Goal: Complete application form: Complete application form

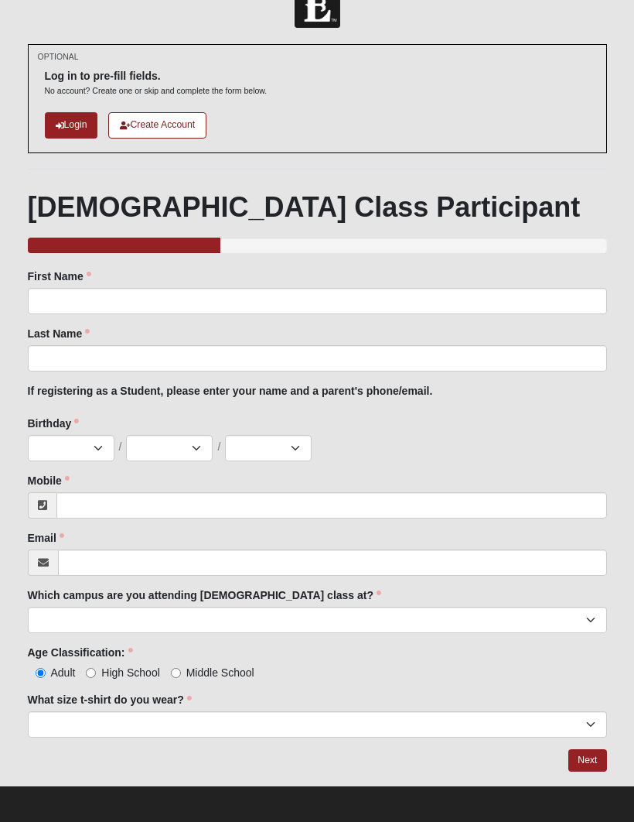
scroll to position [36, 0]
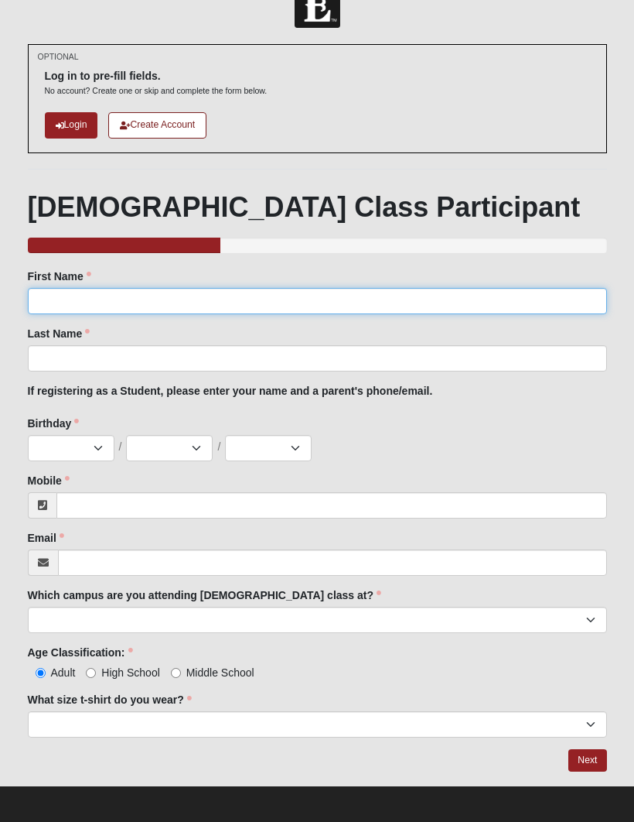
click at [95, 299] on input "First Name" at bounding box center [318, 302] width 580 height 26
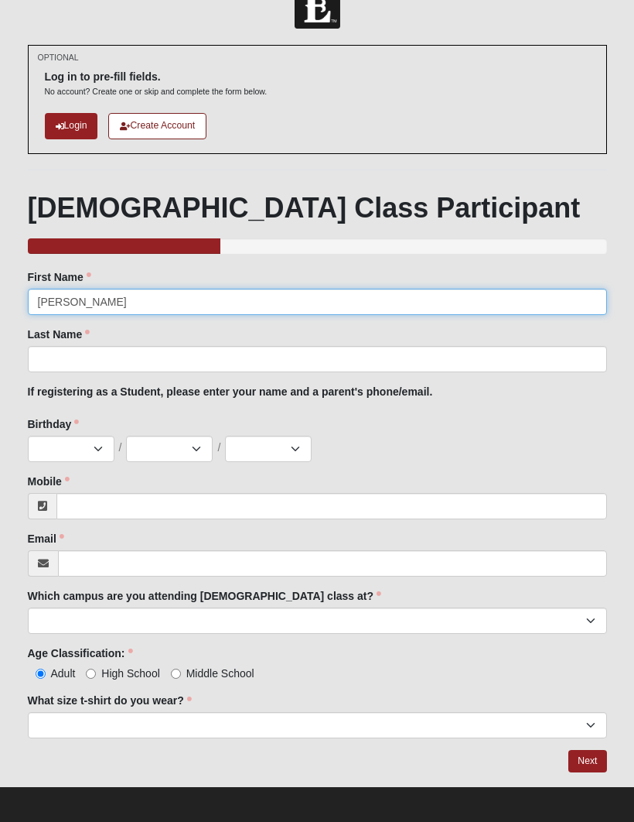
type input "Brian"
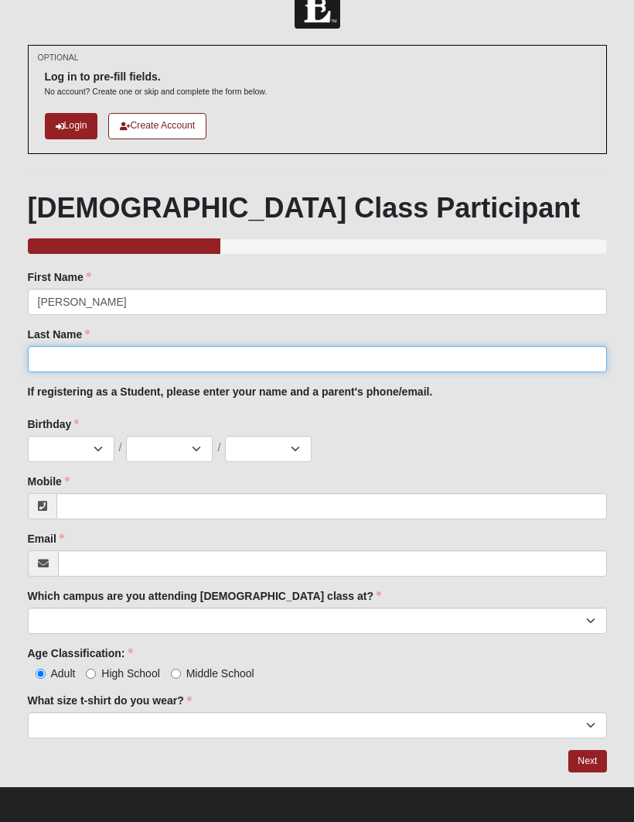
click at [166, 347] on input "Last Name" at bounding box center [318, 359] width 580 height 26
type input "Braithwaite"
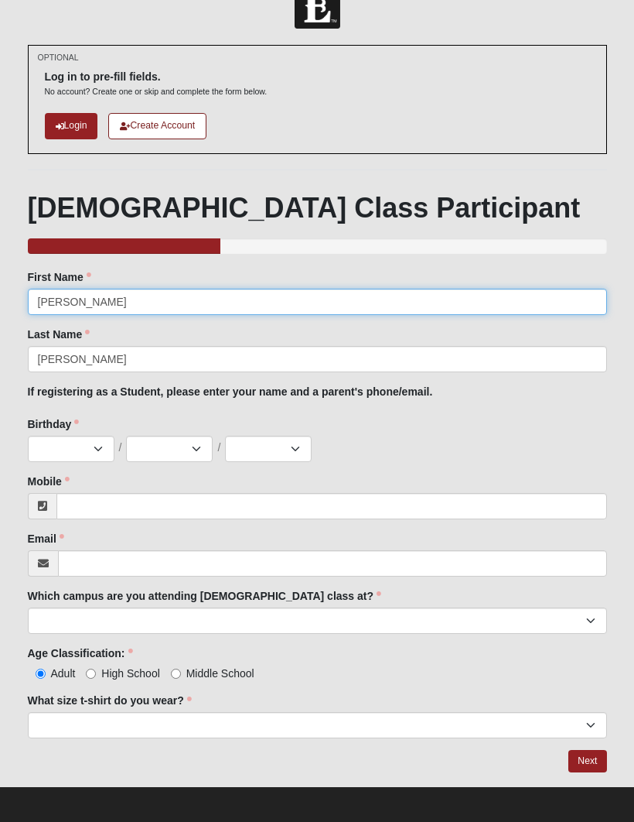
click at [84, 310] on input "Brian" at bounding box center [318, 302] width 580 height 26
type input "B"
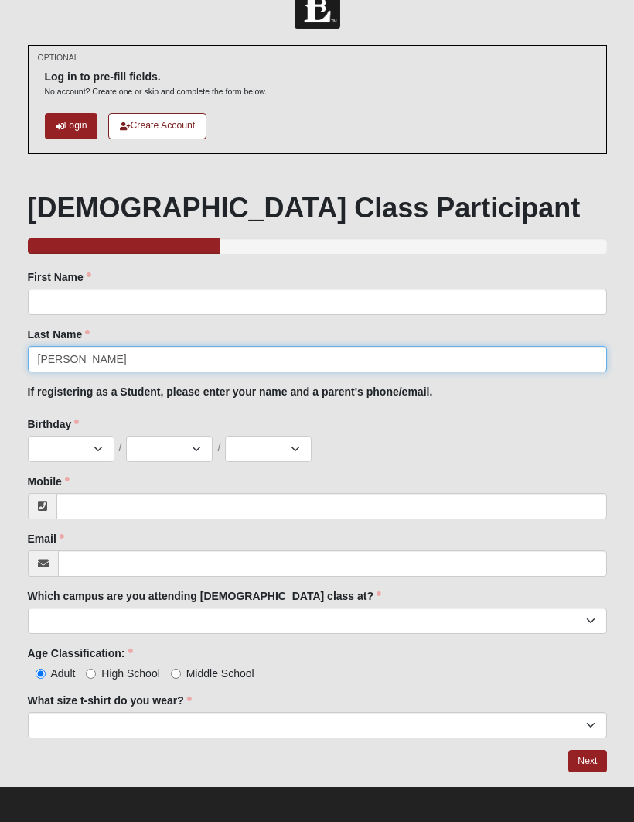
click at [497, 350] on input "Braithwaite" at bounding box center [318, 359] width 580 height 26
click input "submit" at bounding box center [0, 0] width 0 height 0
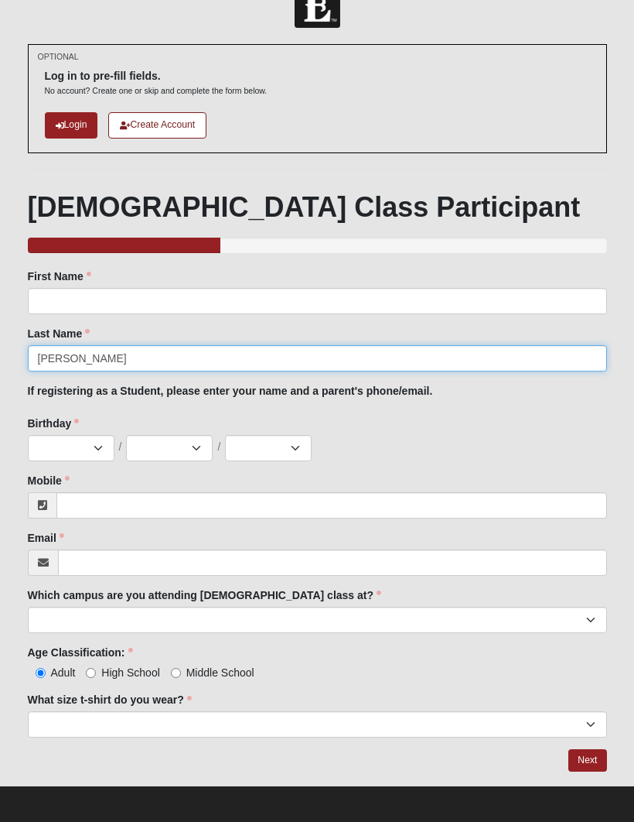
click at [497, 352] on input "Braithwaite" at bounding box center [318, 359] width 580 height 26
type input "B"
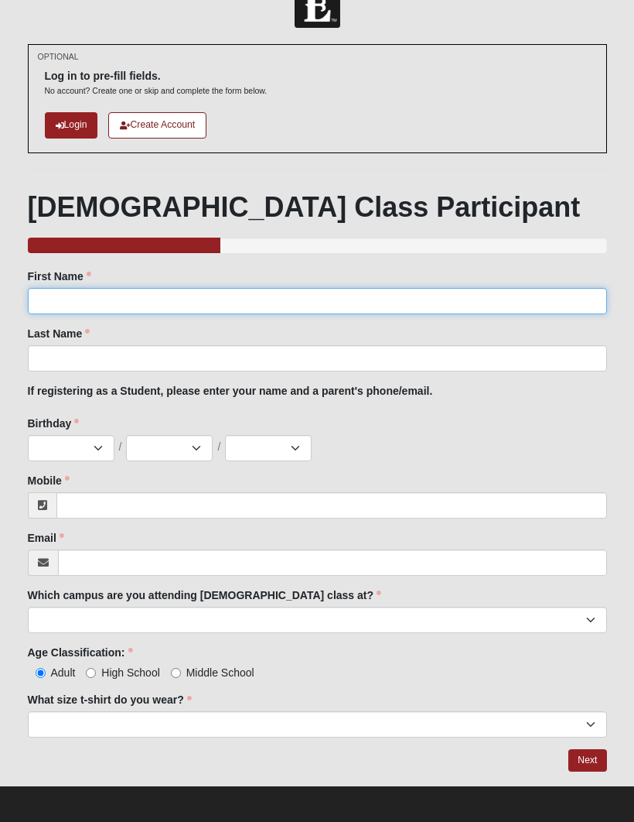
click at [432, 304] on input "First Name" at bounding box center [318, 302] width 580 height 26
type input "Tre"
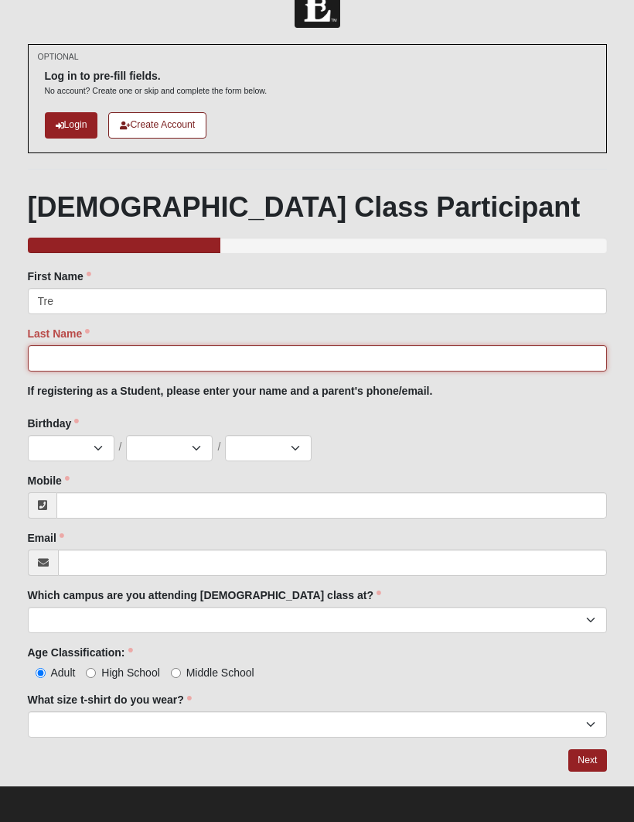
click at [306, 362] on input "Last Name" at bounding box center [318, 359] width 580 height 26
type input "David"
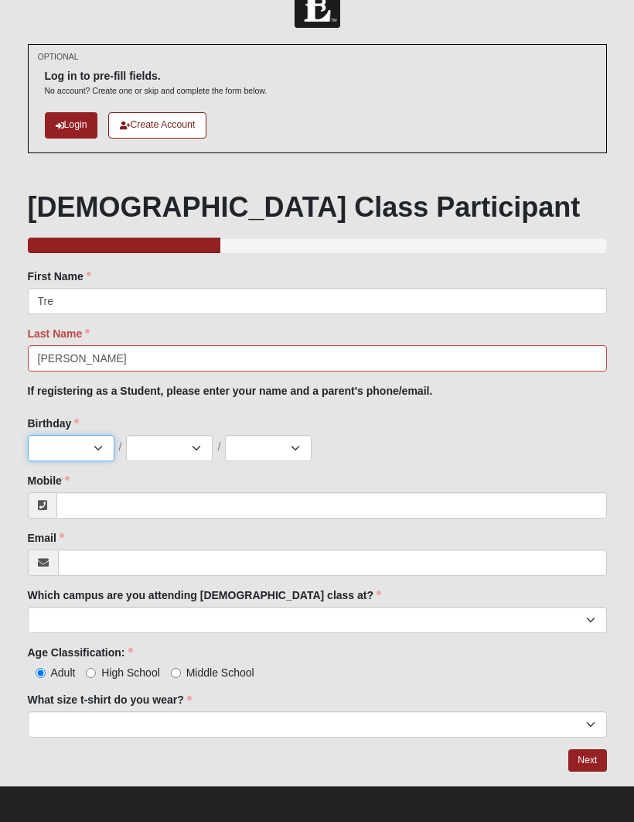
click at [65, 454] on select "Jan Feb Mar Apr May Jun Jul Aug Sep Oct Nov Dec" at bounding box center [71, 449] width 87 height 26
select select "9"
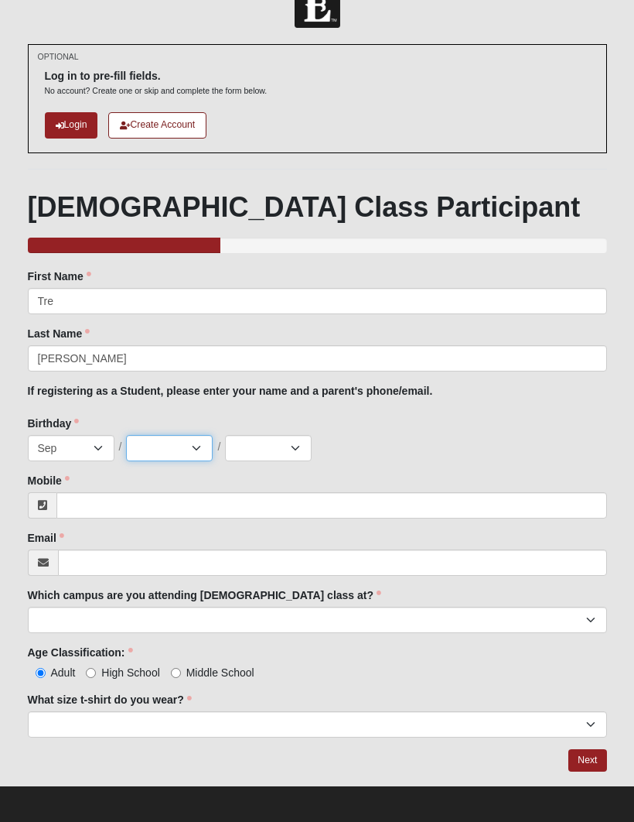
click at [185, 445] on select "1 2 3 4 5 6 7 8 9 10 11 12 13 14 15 16 17 18 19 20 21 22 23 24 25 26 27 28 29 3…" at bounding box center [169, 448] width 87 height 26
click at [193, 448] on select "1 2 3 4 5 6 7 8 9 10 11 12 13 14 15 16 17 18 19 20 21 22 23 24 25 26 27 28 29 3…" at bounding box center [169, 448] width 87 height 26
select select "23"
click at [286, 448] on select "2025 2024 2023 2022 2021 2020 2019 2018 2017 2016 2015 2014 2013 2012 2011 2010…" at bounding box center [268, 448] width 87 height 26
select select "2011"
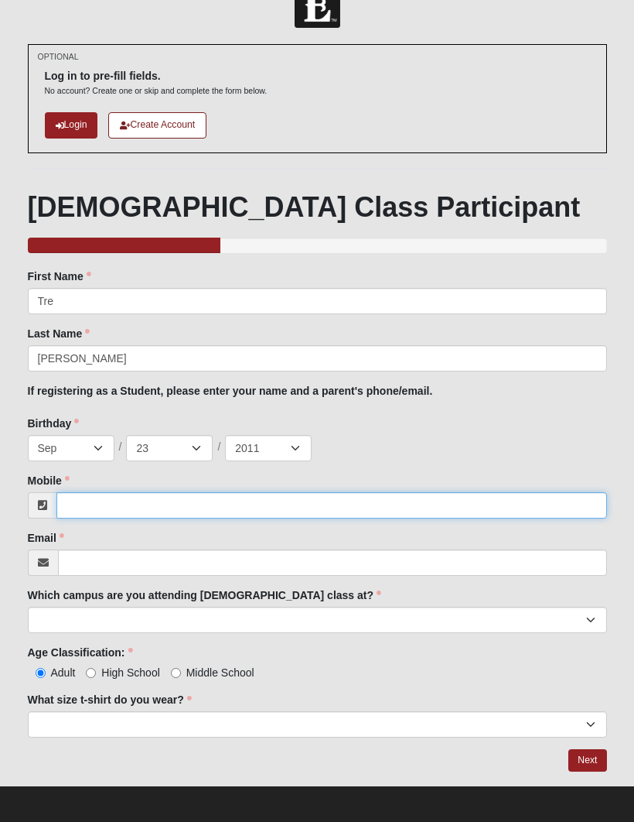
click at [240, 502] on input "Mobile" at bounding box center [331, 505] width 551 height 26
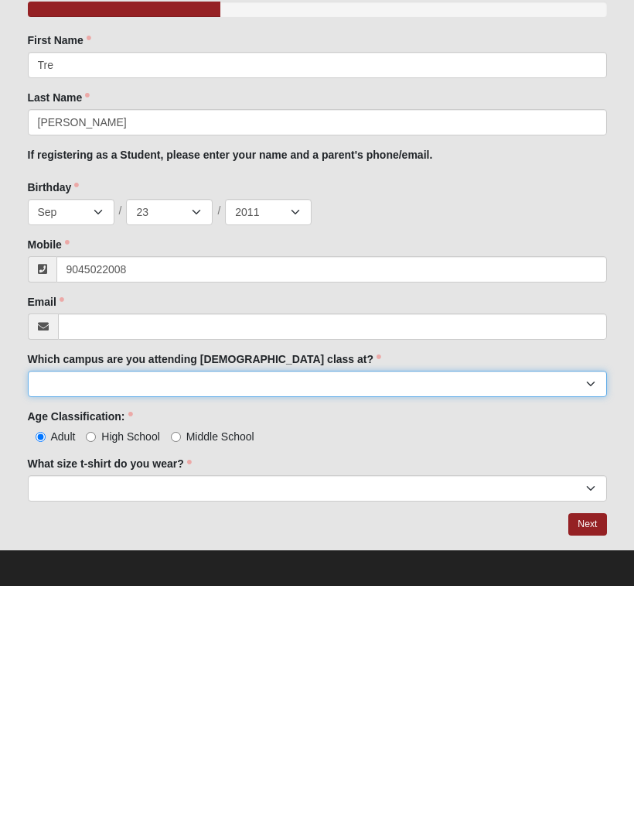
click at [508, 607] on select "Arlington Baymeadows Eleven22 Online Fleming Island Jesup Mandarin North Jax Or…" at bounding box center [318, 620] width 580 height 26
type input "(904) 502-2008"
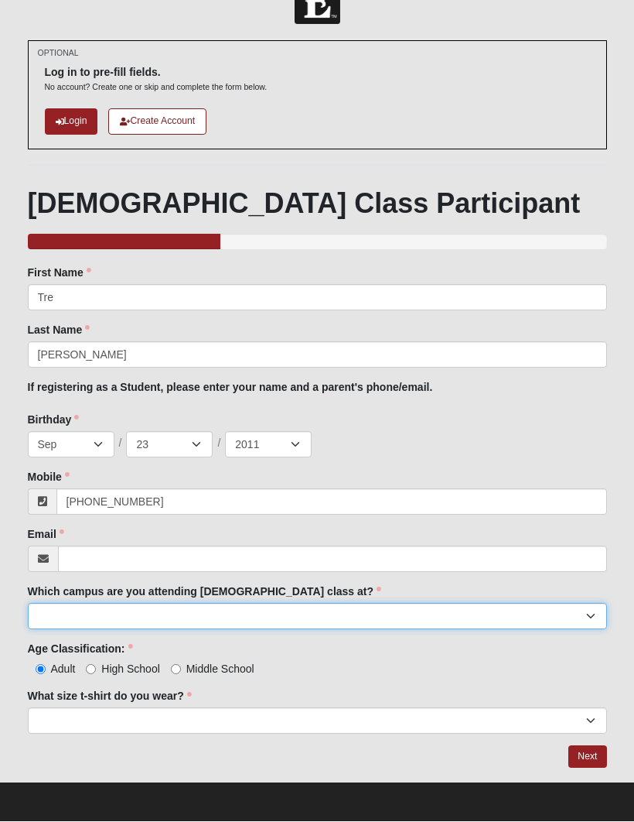
select select "11"
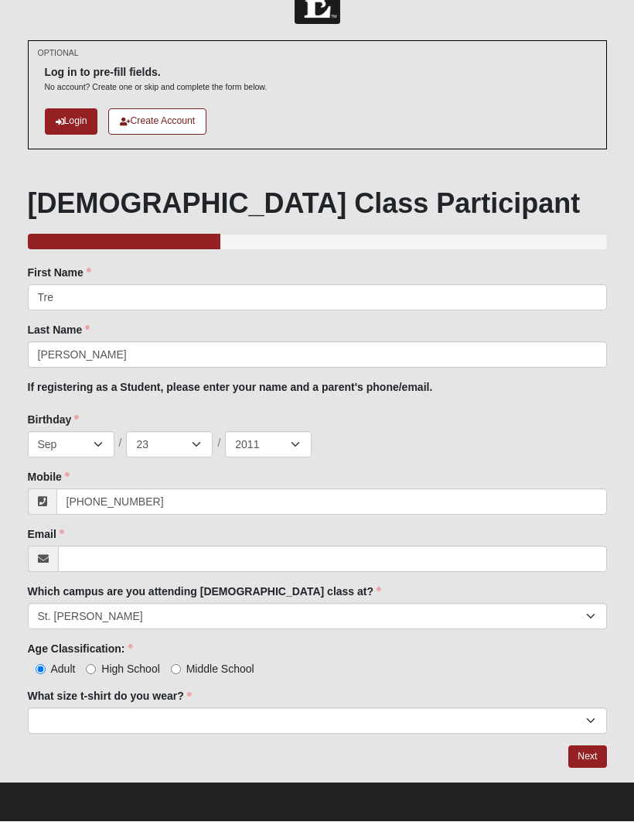
click at [177, 673] on input "Middle School" at bounding box center [176, 670] width 10 height 10
radio input "true"
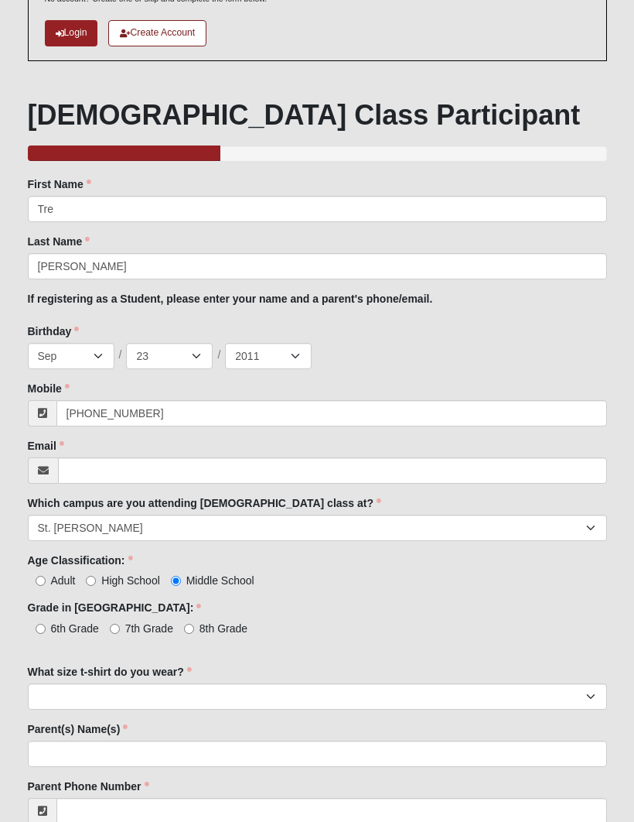
scroll to position [129, 0]
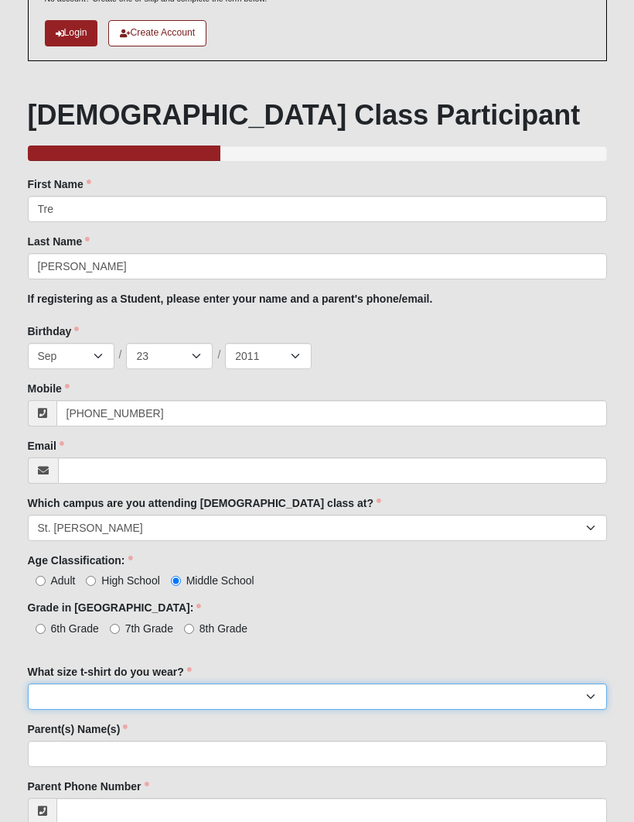
click at [303, 689] on select "Small Medium Large XL 2XL 3XL" at bounding box center [318, 696] width 580 height 26
select select "Large"
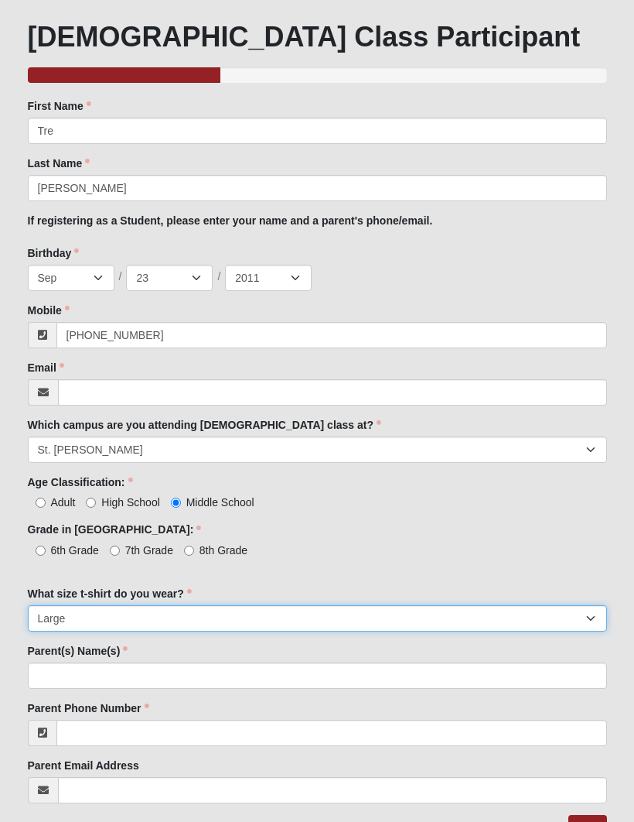
scroll to position [222, 0]
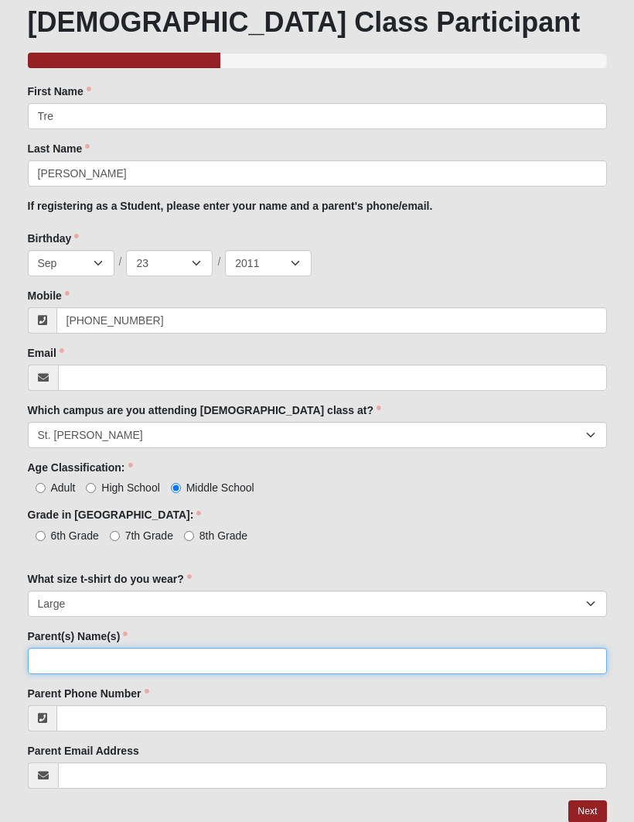
click at [349, 655] on input "Parent(s) Name(s)" at bounding box center [318, 661] width 580 height 26
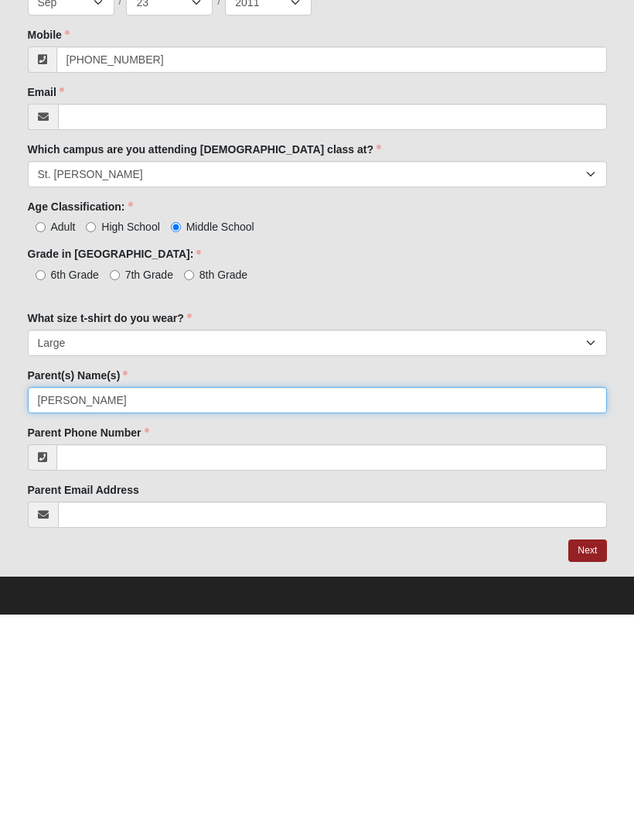
type input "Stephanie"
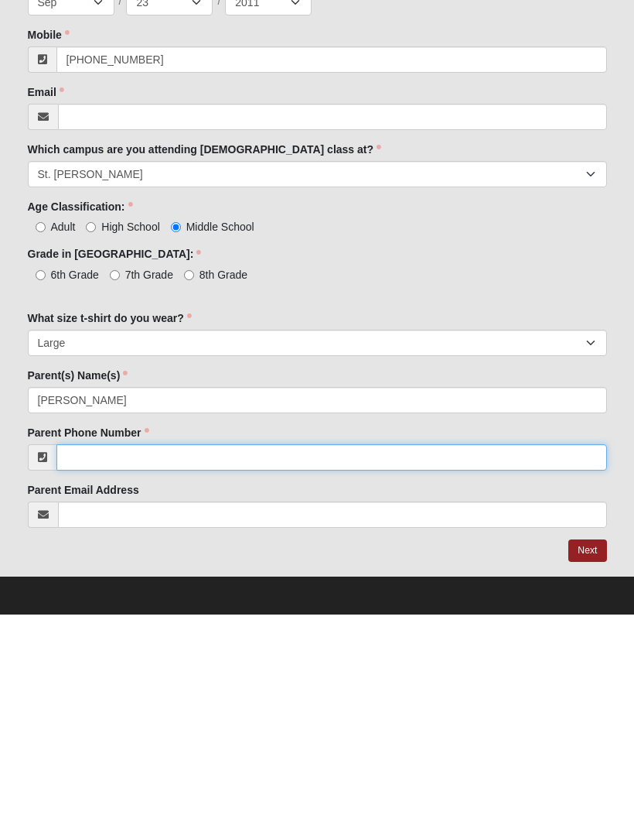
click at [322, 651] on input "Parent Phone Number" at bounding box center [331, 664] width 551 height 26
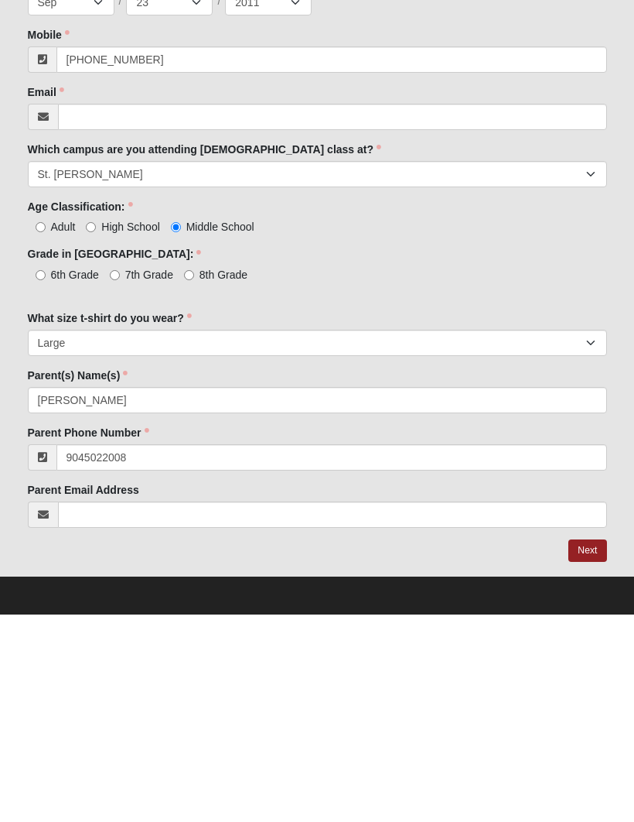
click at [589, 747] on link "Next" at bounding box center [588, 758] width 38 height 22
type input "(904) 502-2008"
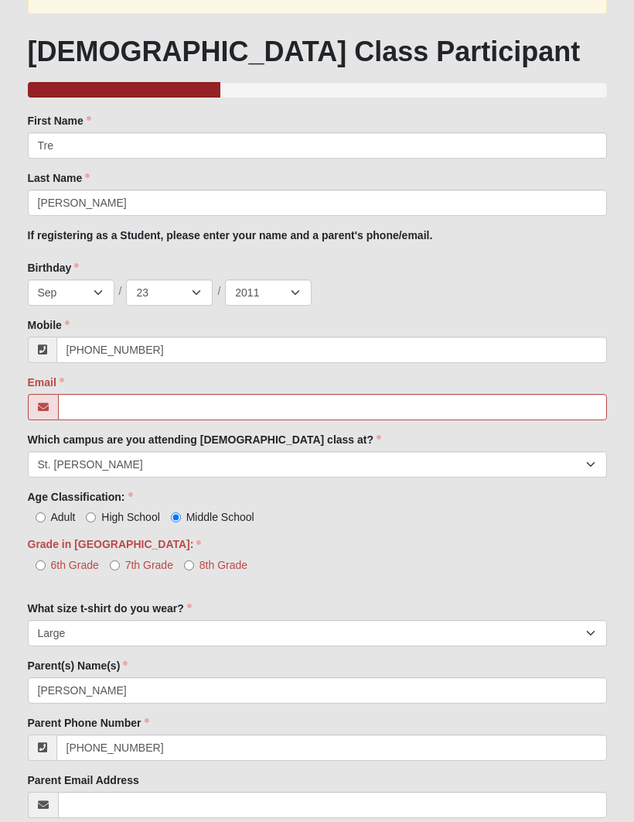
scroll to position [315, 0]
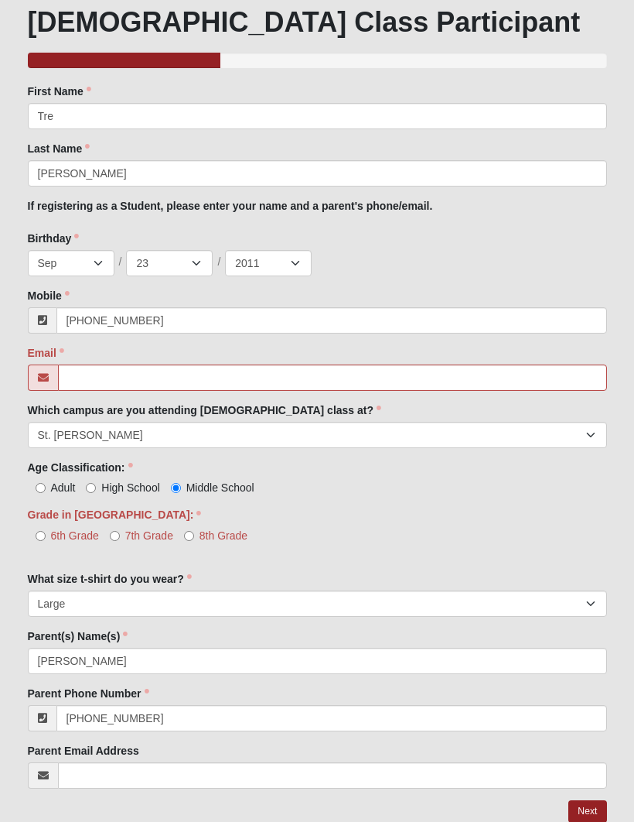
click at [194, 534] on input "8th Grade" at bounding box center [189, 536] width 10 height 10
radio input "true"
click at [591, 807] on link "Next" at bounding box center [588, 811] width 38 height 22
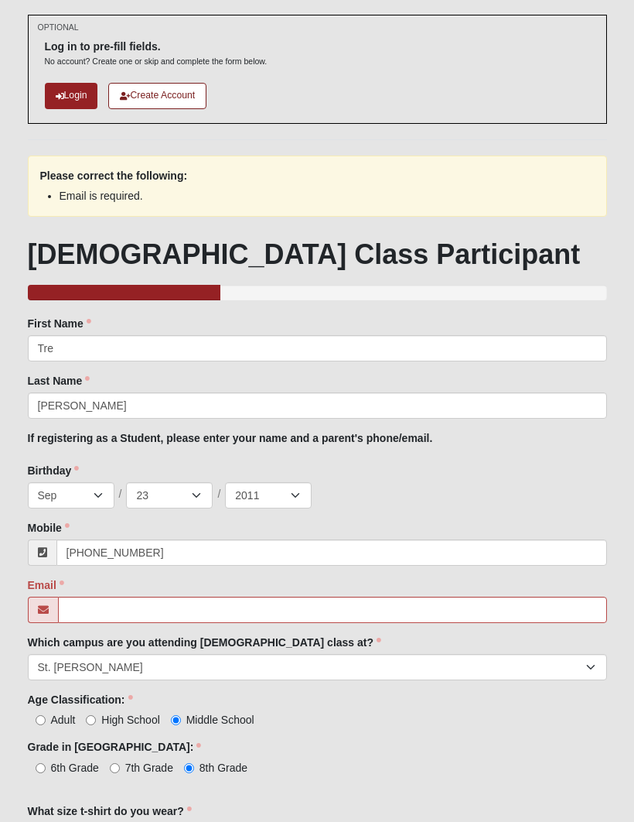
scroll to position [67, 0]
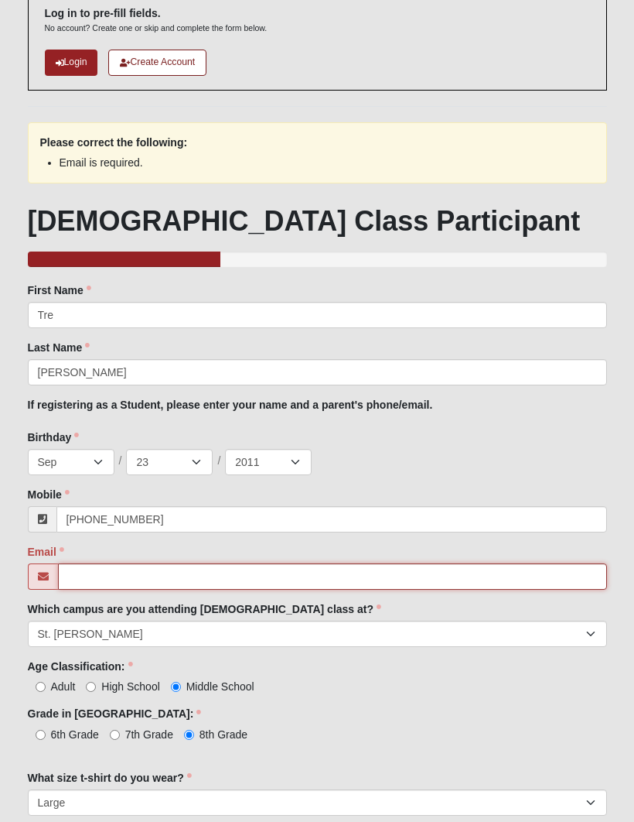
click at [361, 567] on input "Email" at bounding box center [332, 576] width 549 height 26
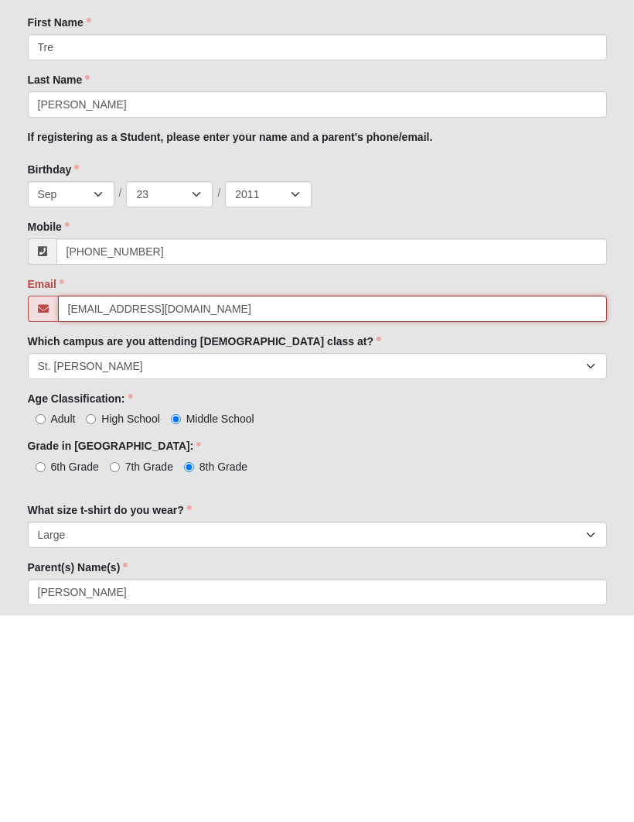
type input "smdavid923@gmail.com"
click input "submit" at bounding box center [0, 0] width 0 height 0
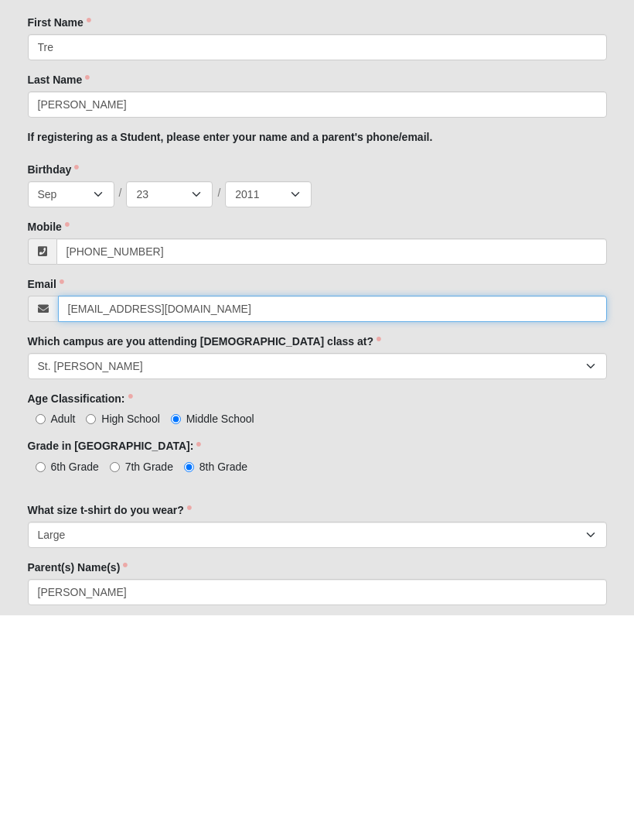
scroll to position [222, 0]
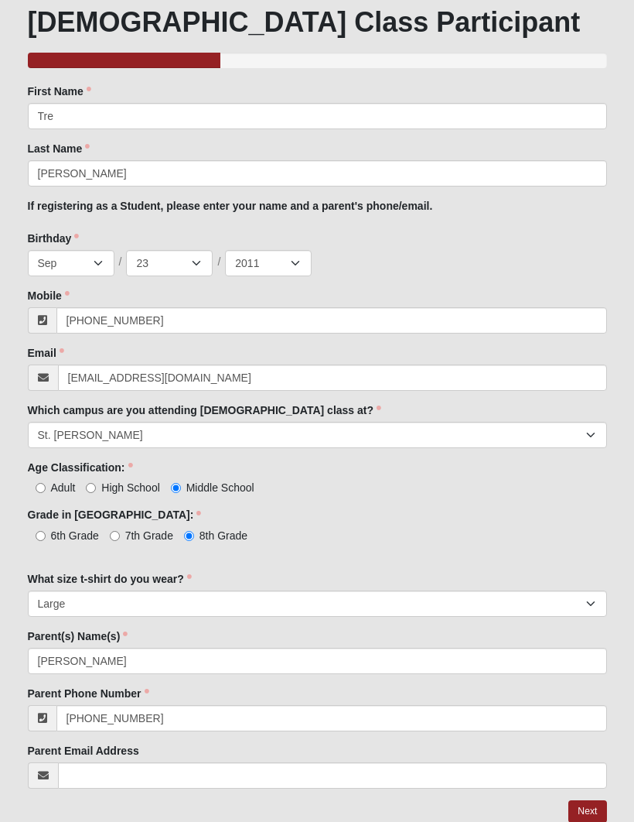
click at [583, 806] on link "Next" at bounding box center [588, 811] width 38 height 22
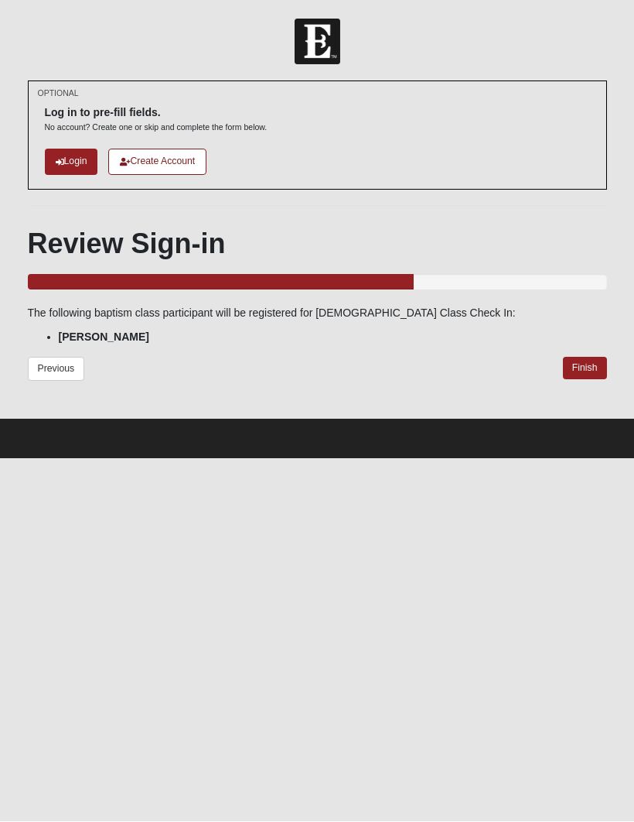
click at [53, 364] on link "Previous" at bounding box center [56, 369] width 57 height 24
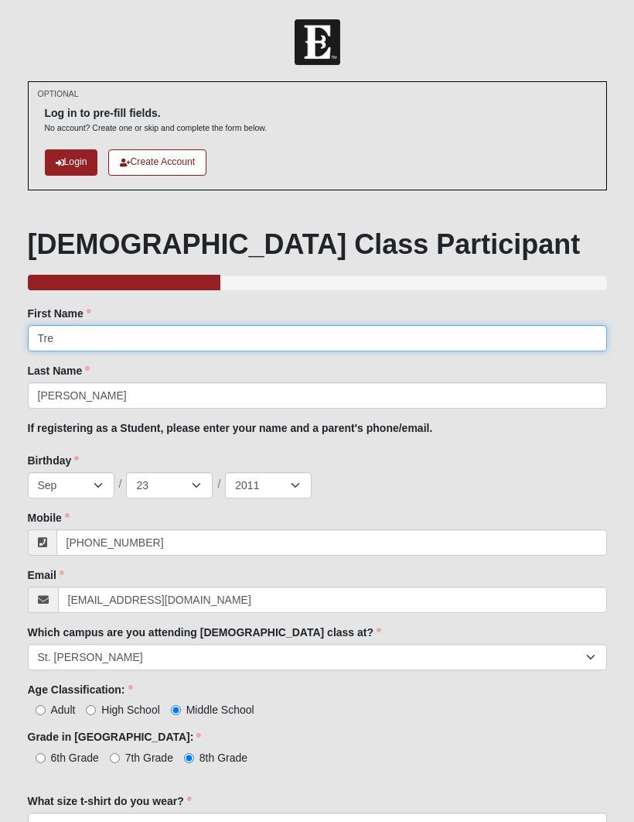
click at [519, 325] on input "Tre" at bounding box center [318, 338] width 580 height 26
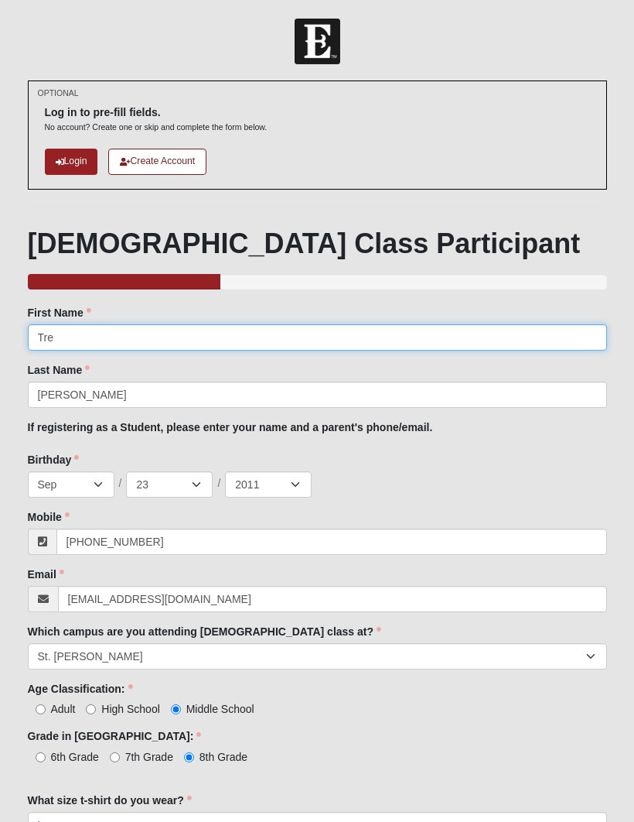
click at [443, 330] on input "Tre" at bounding box center [318, 338] width 580 height 26
type input "T"
type input "Richard"
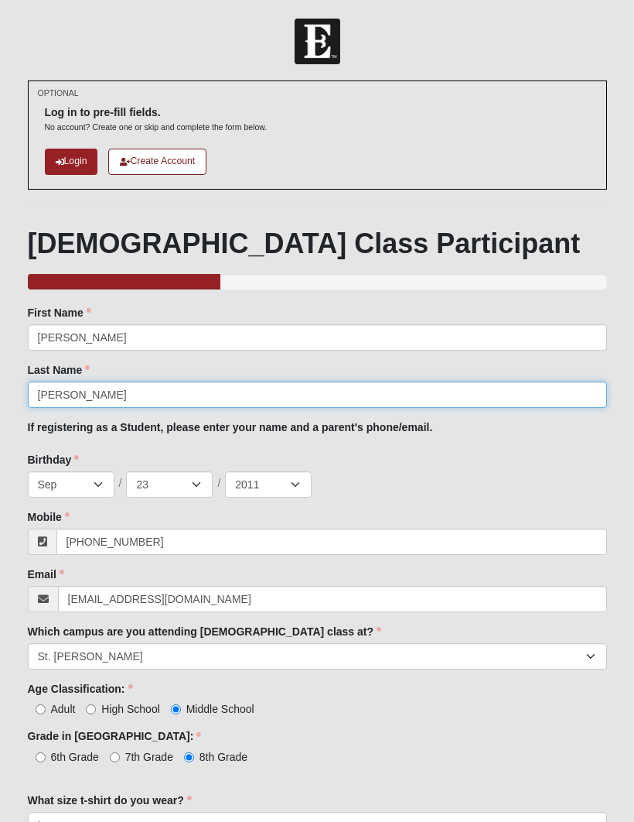
click at [494, 382] on input "David" at bounding box center [318, 395] width 580 height 26
click at [457, 385] on input "HDavid" at bounding box center [318, 395] width 580 height 26
type input "Holman"
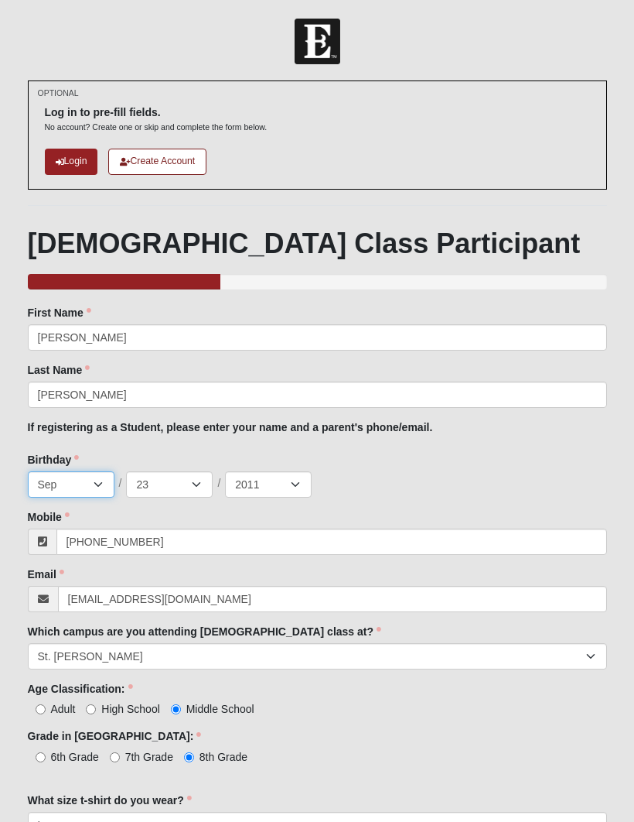
click at [61, 493] on select "Jan Feb Mar Apr May Jun Jul Aug Sep Oct Nov Dec" at bounding box center [71, 485] width 87 height 26
select select "11"
click at [170, 489] on select "1 2 3 4 5 6 7 8 9 10 11 12 13 14 15 16 17 18 19 20 21 22 23 24 25 26 27 28 29 3…" at bounding box center [169, 484] width 87 height 26
select select "7"
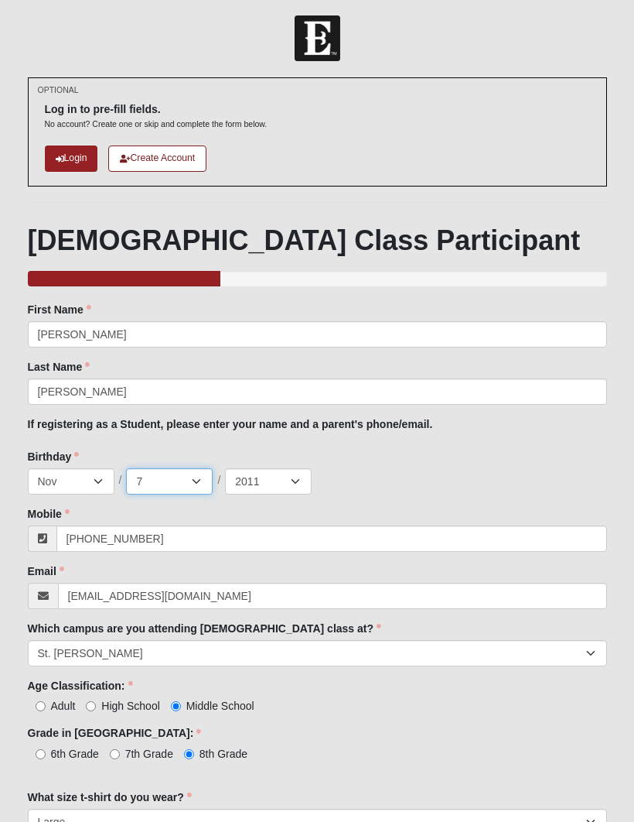
scroll to position [4, 0]
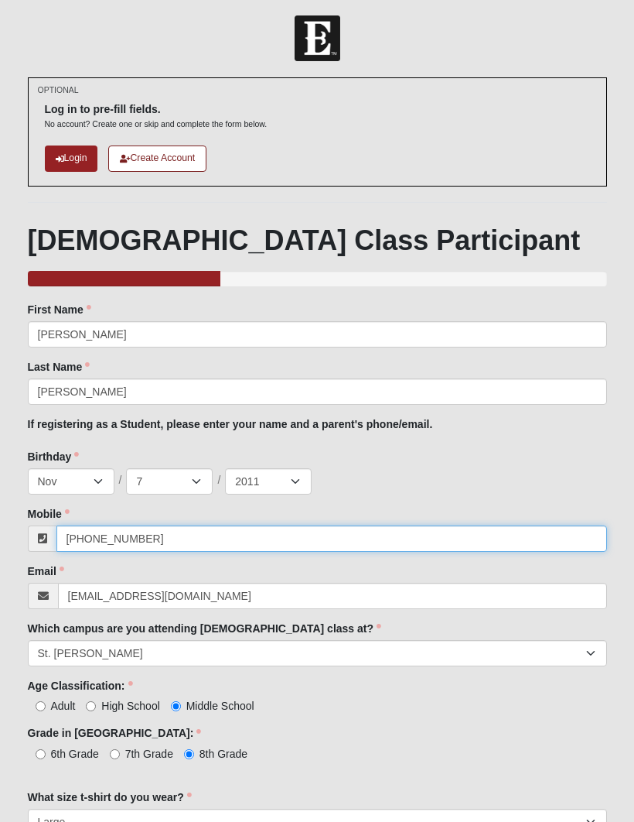
click at [549, 534] on input "(904) 502-2008" at bounding box center [331, 538] width 551 height 26
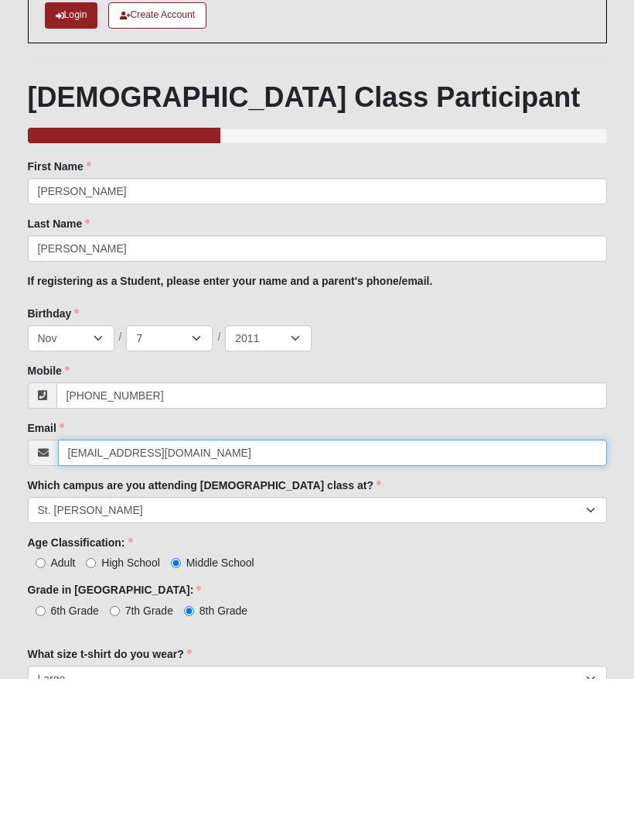
click at [484, 583] on input "smdavid923@gmail.com" at bounding box center [332, 596] width 549 height 26
type input "(904) 614-3123"
type input "s"
type input "sjholman111@gmail.com"
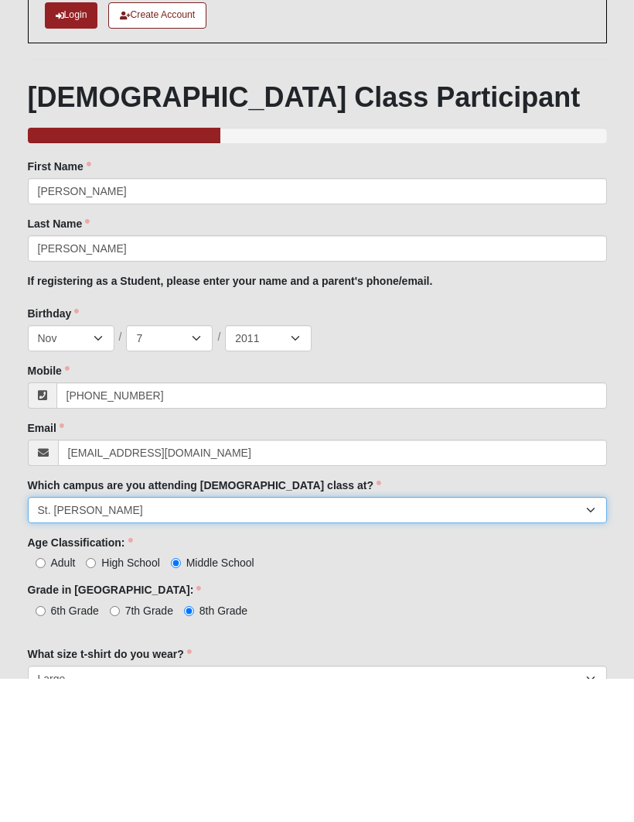
click at [467, 640] on select "Arlington Baymeadows Eleven22 Online Fleming Island Jesup Mandarin North Jax Or…" at bounding box center [318, 653] width 580 height 26
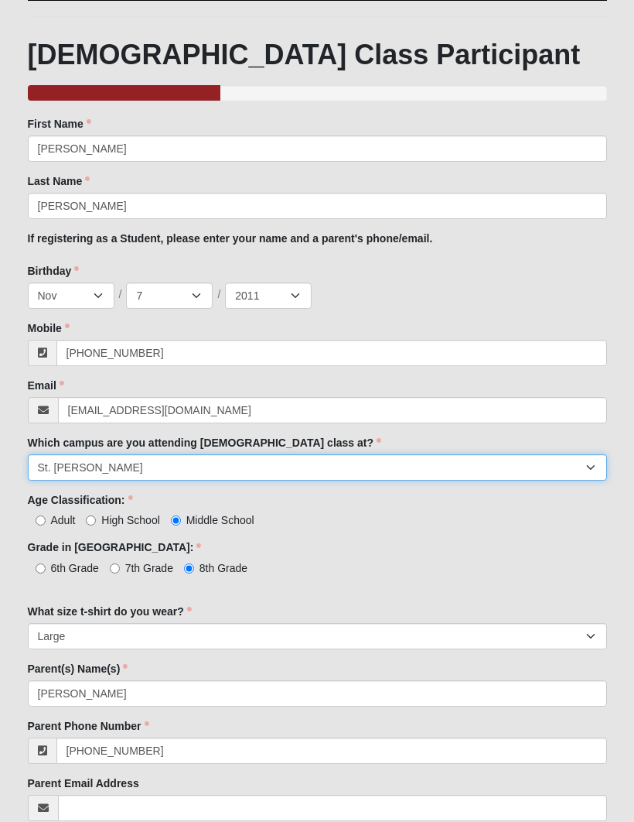
scroll to position [222, 0]
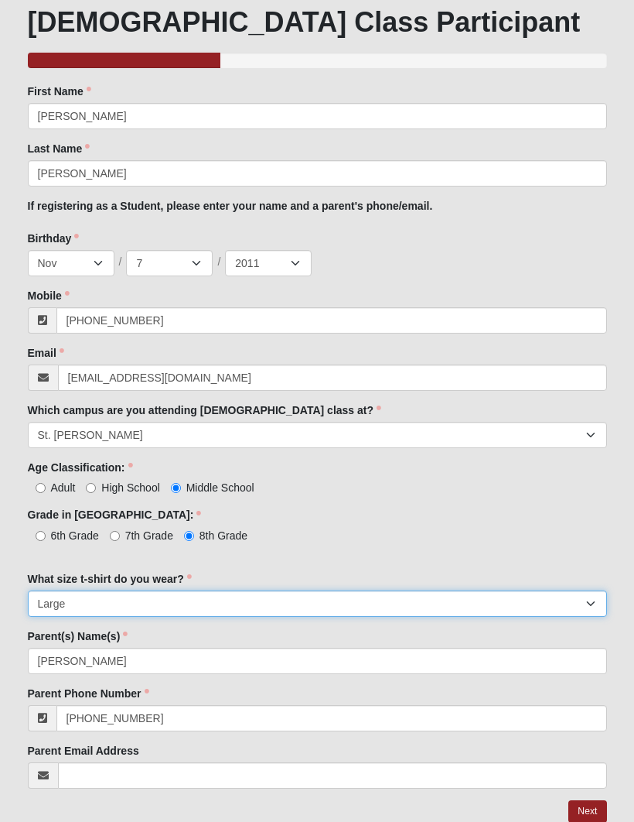
click at [412, 592] on select "Small Medium Large XL 2XL 3XL" at bounding box center [318, 603] width 580 height 26
select select "Medium"
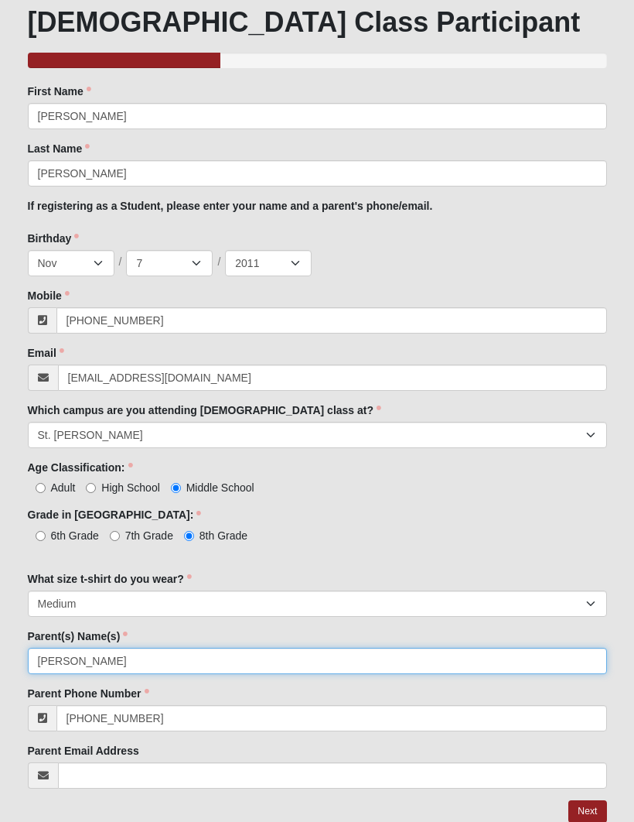
click at [428, 662] on input "Stephanie" at bounding box center [318, 661] width 580 height 26
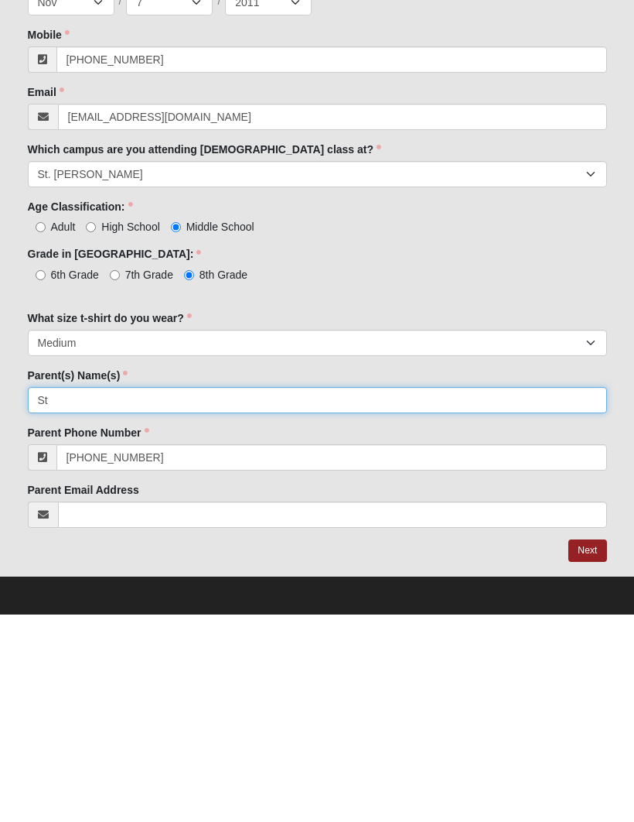
type input "S"
type input "Sarah"
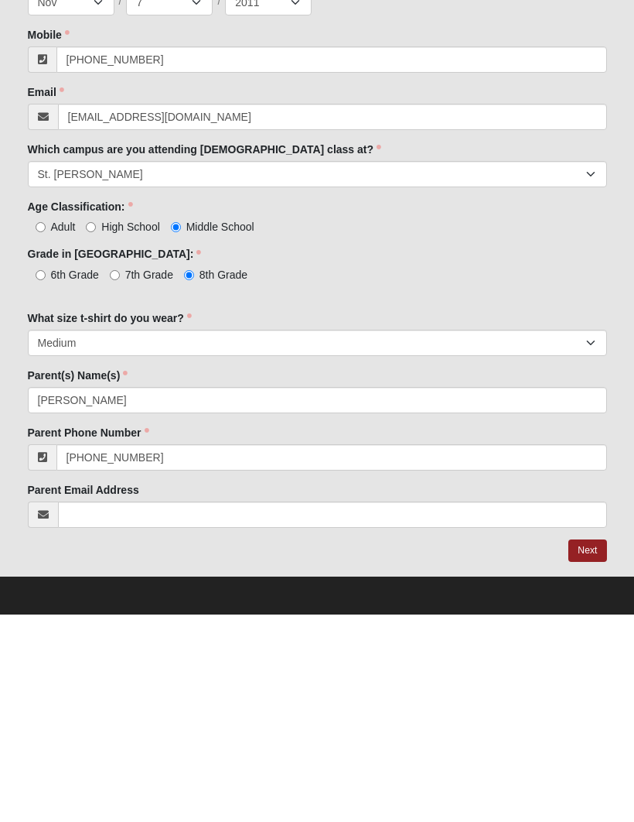
click at [477, 689] on div "Parent Email Address Email address is not valid" at bounding box center [318, 712] width 580 height 46
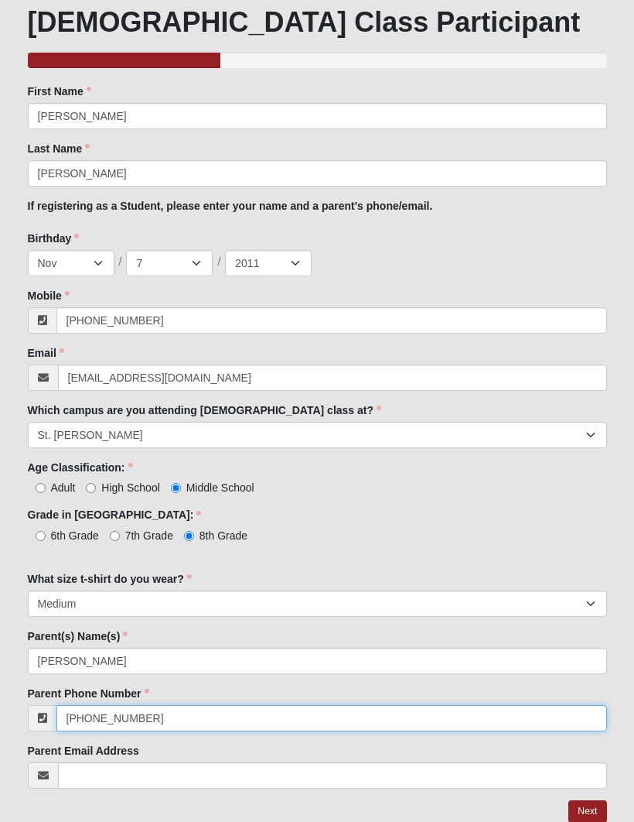
click at [444, 721] on input "(904) 502-2008" at bounding box center [331, 718] width 551 height 26
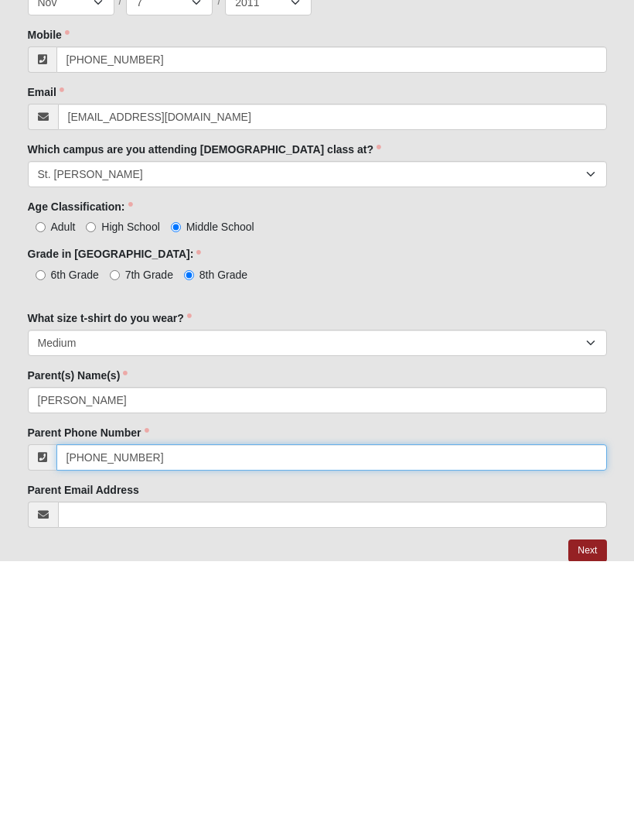
scroll to position [275, 0]
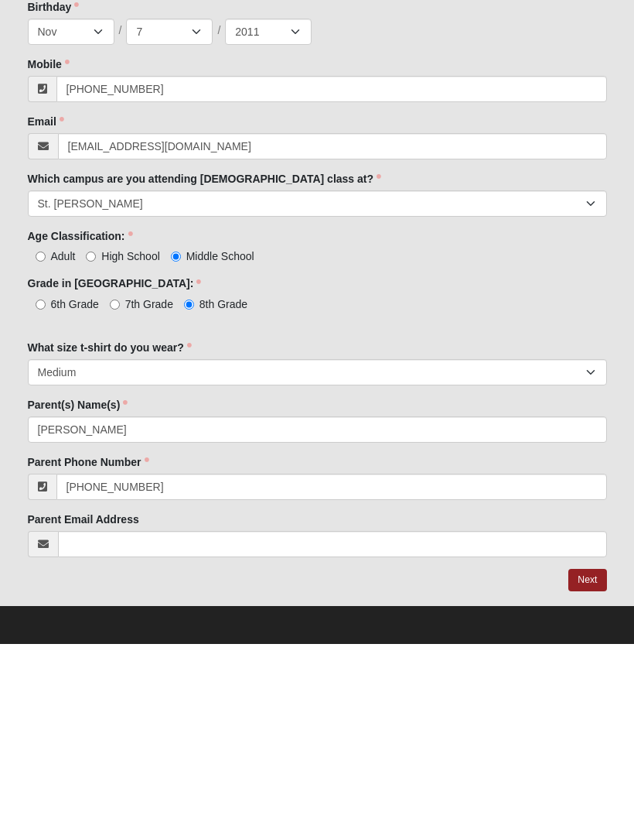
click at [426, 564] on div "OPTIONAL Log in to pre-fill fields. No account? Create one or skip and complete…" at bounding box center [318, 288] width 580 height 964
type input "(904) 614-3123"
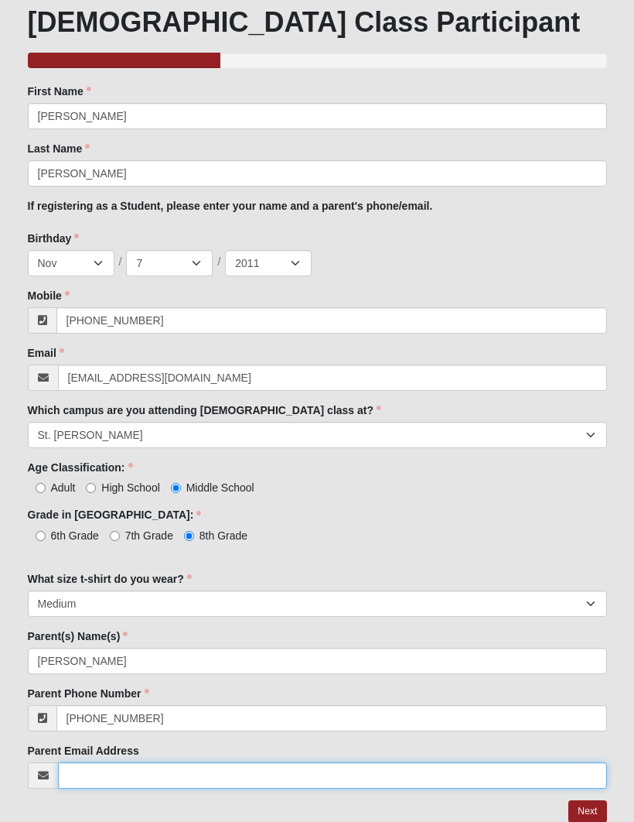
click at [121, 774] on input "Parent Email Address" at bounding box center [332, 775] width 549 height 26
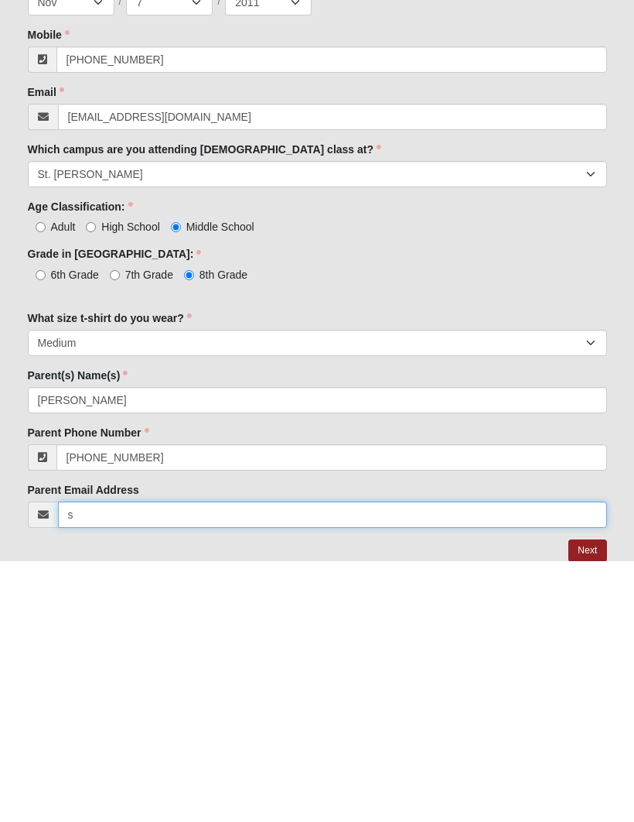
scroll to position [275, 0]
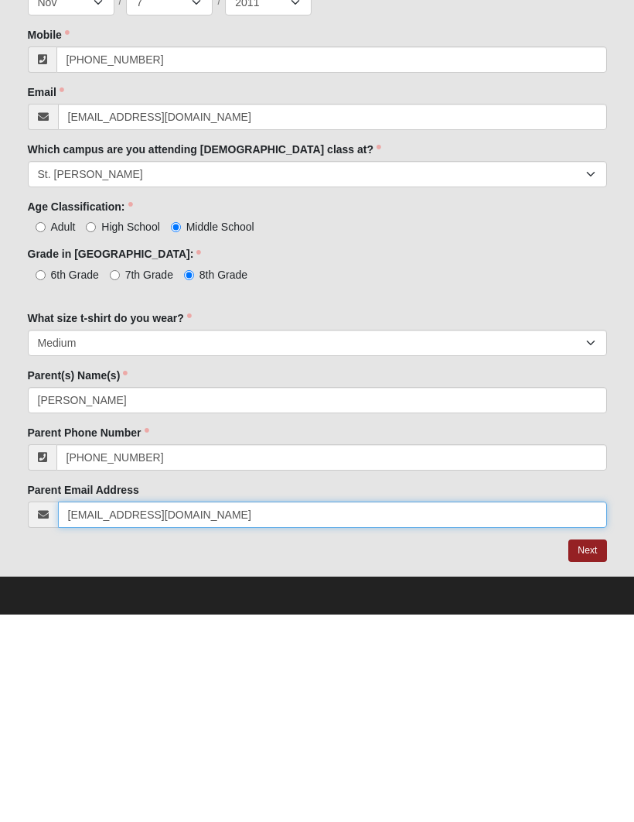
type input "sjholman111@gmail.com"
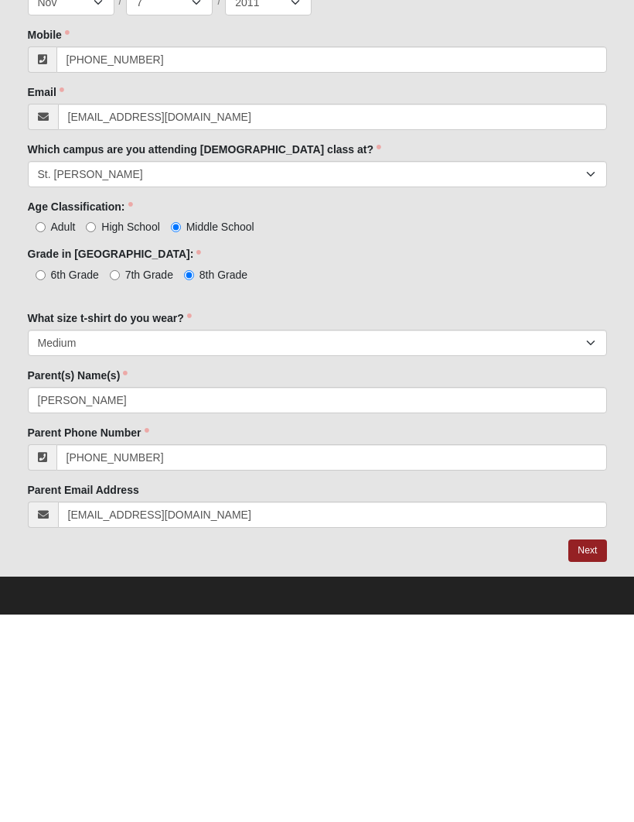
click at [594, 747] on link "Next" at bounding box center [588, 758] width 38 height 22
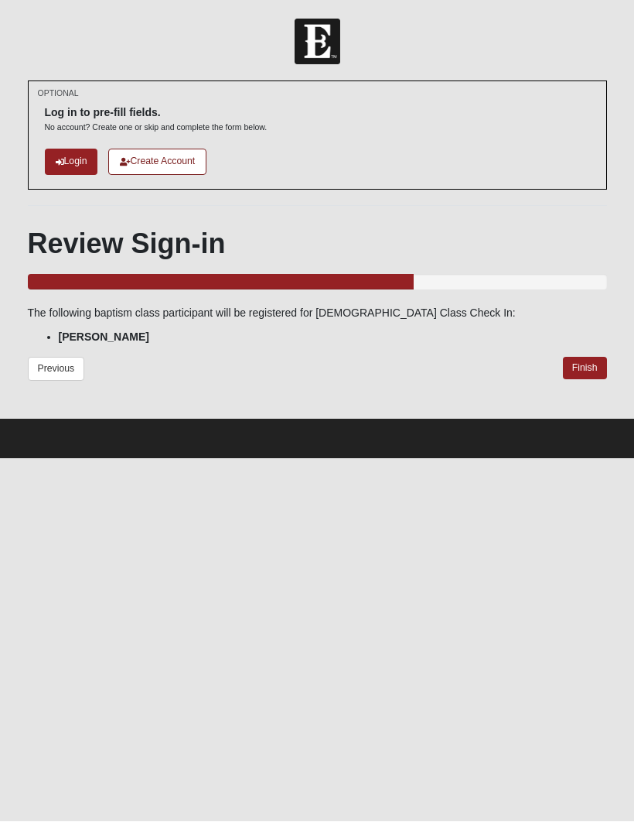
click at [581, 365] on link "Finish" at bounding box center [585, 368] width 44 height 22
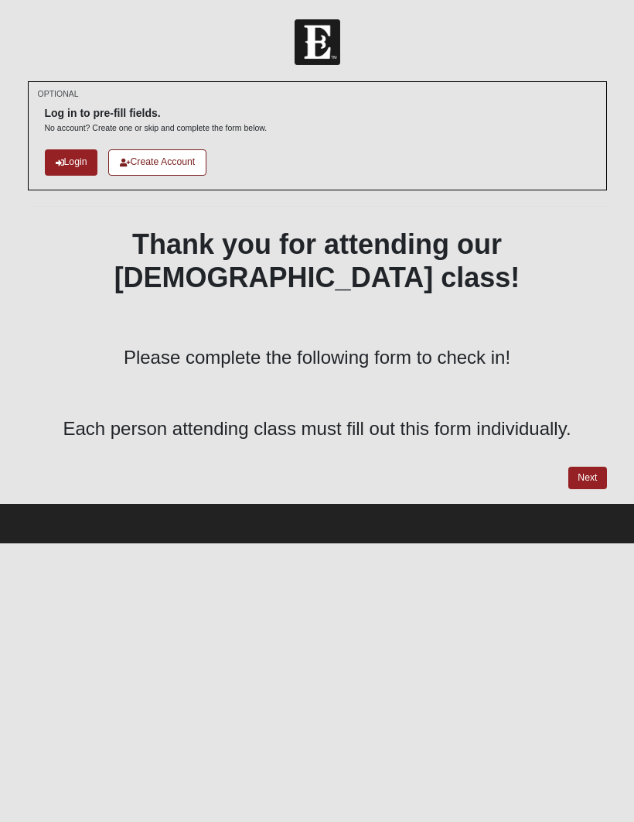
click at [597, 467] on link "Next" at bounding box center [588, 478] width 38 height 22
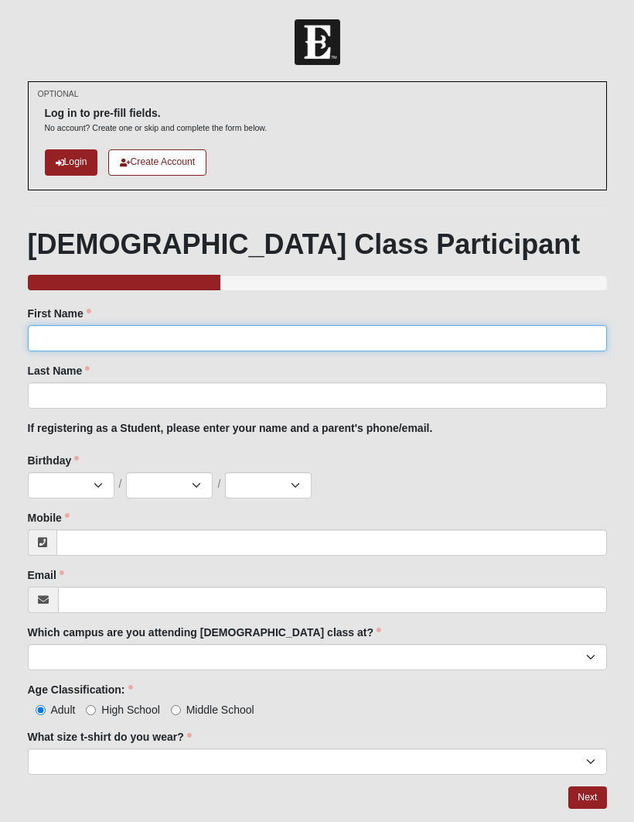
click at [80, 325] on input "First Name" at bounding box center [318, 338] width 580 height 26
type input "Tre"
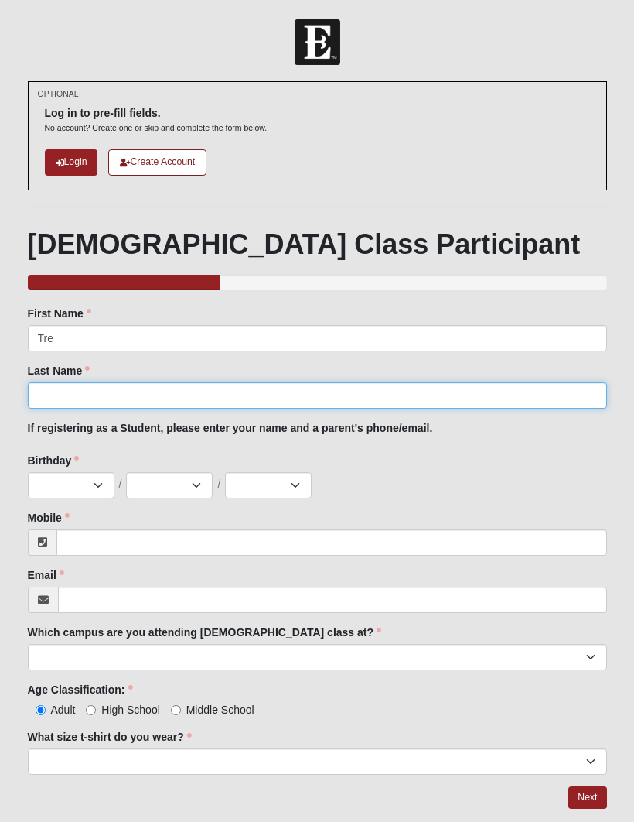
click at [409, 398] on input "Last Name" at bounding box center [318, 395] width 580 height 26
type input "David"
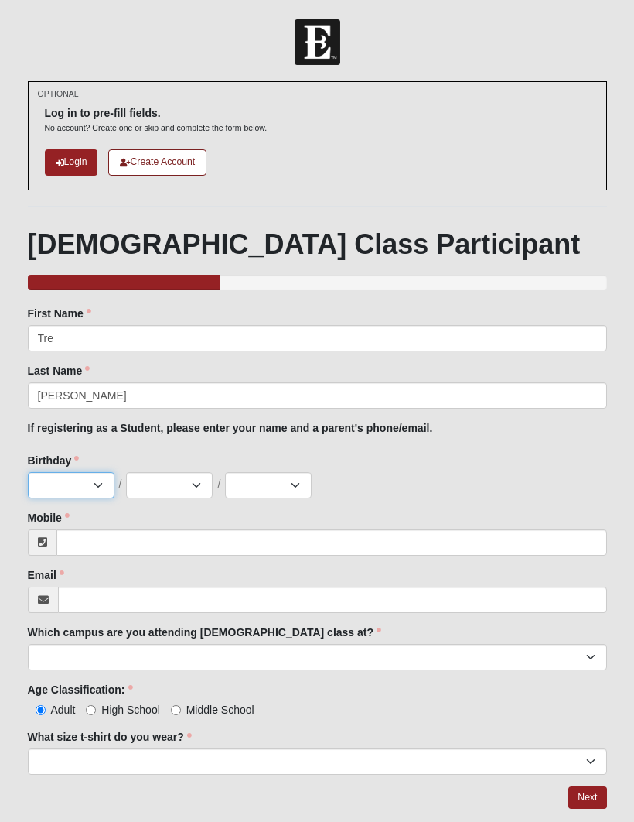
click at [72, 492] on select "Jan Feb Mar Apr May Jun Jul Aug Sep Oct Nov Dec" at bounding box center [71, 485] width 87 height 26
select select "9"
click at [173, 476] on select "1 2 3 4 5 6 7 8 9 10 11 12 13 14 15 16 17 18 19 20 21 22 23 24 25 26 27 28 29 3…" at bounding box center [169, 485] width 87 height 26
select select "23"
click at [258, 487] on select "2025 2024 2023 2022 2021 2020 2019 2018 2017 2016 2015 2014 2013 2012 2011 2010…" at bounding box center [268, 485] width 87 height 26
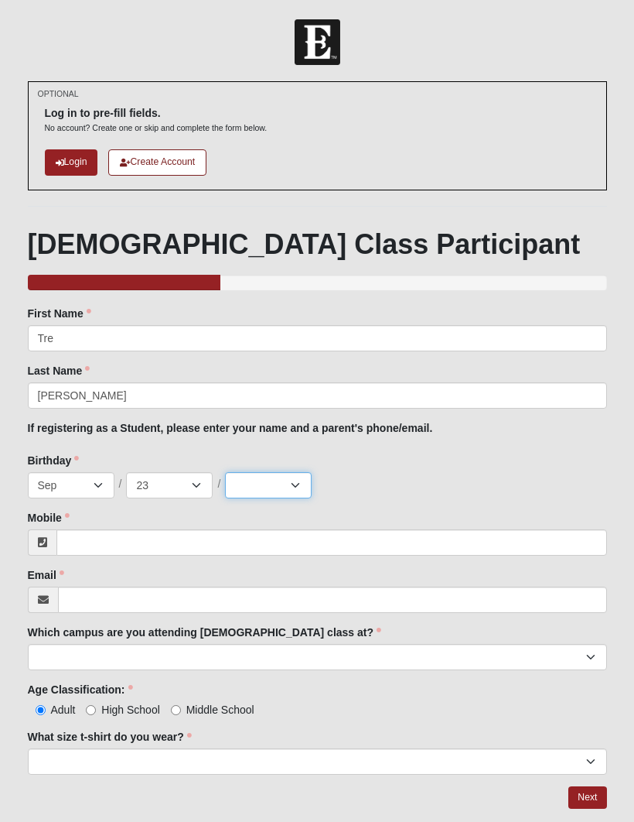
select select "2011"
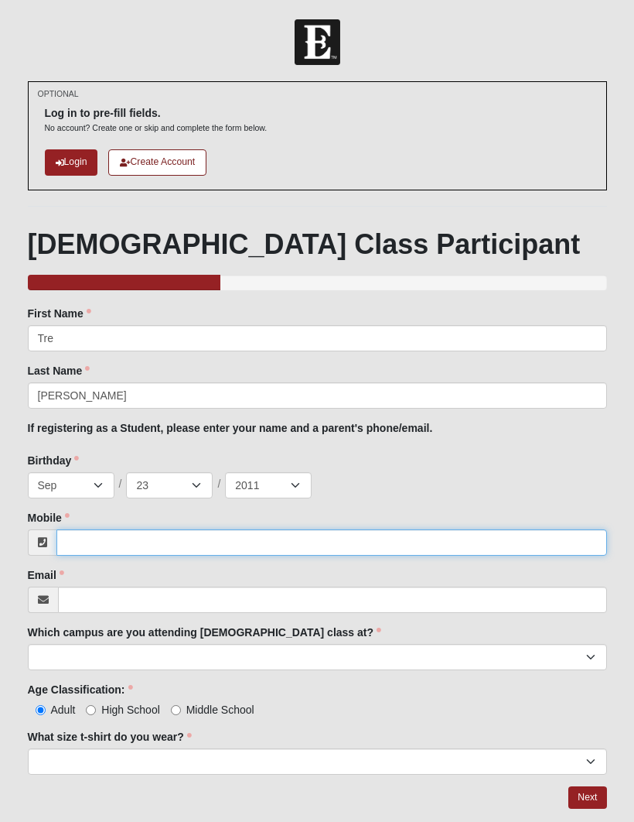
click at [374, 532] on input "Mobile" at bounding box center [331, 542] width 551 height 26
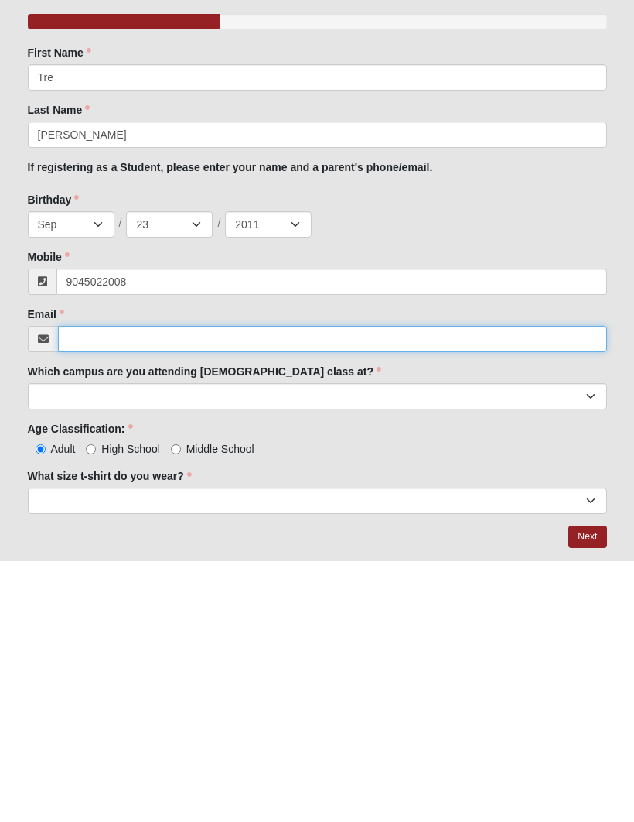
click at [214, 586] on input "Email" at bounding box center [332, 599] width 549 height 26
type input "(904) 502-2008"
type input "smdavid"
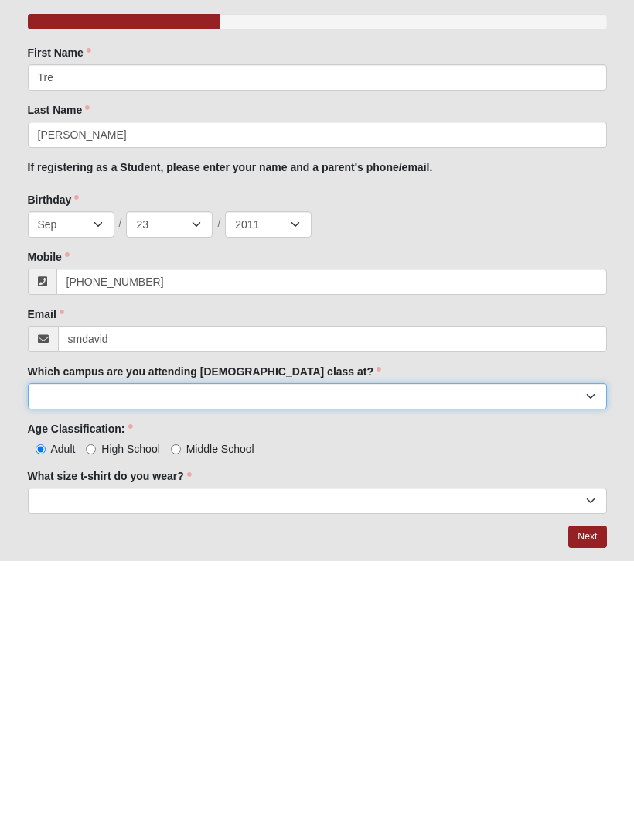
click at [71, 644] on select "Arlington Baymeadows Eleven22 Online Fleming Island Jesup Mandarin North Jax Or…" at bounding box center [318, 657] width 580 height 26
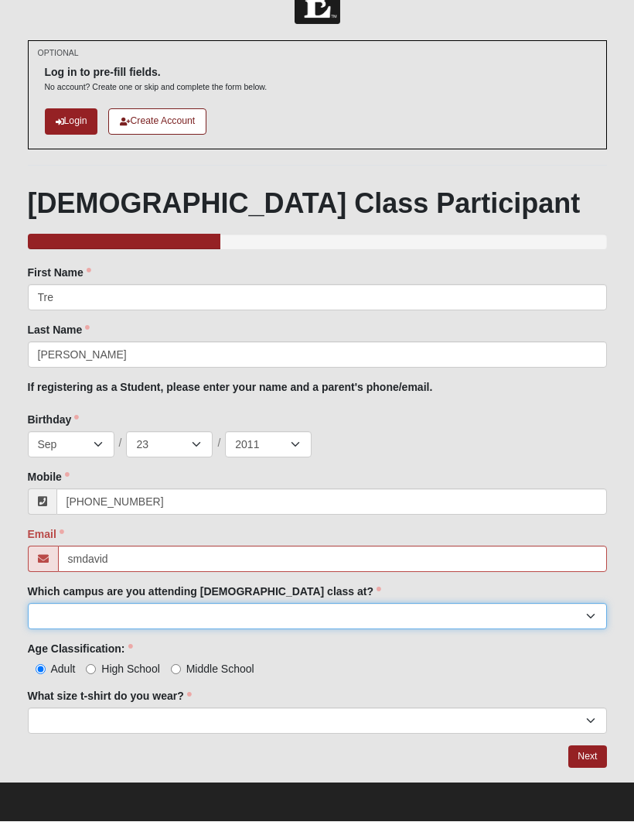
select select "11"
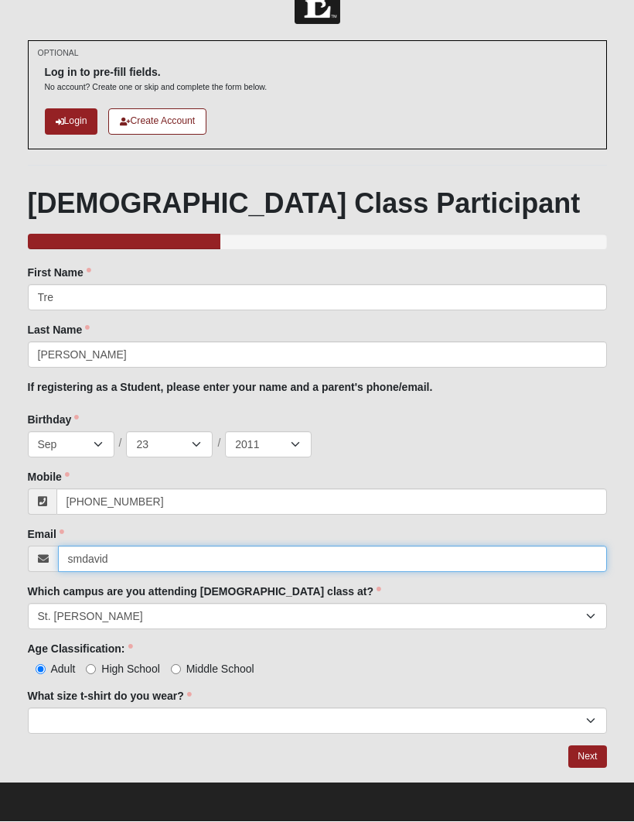
click at [137, 552] on input "smdavid" at bounding box center [332, 559] width 549 height 26
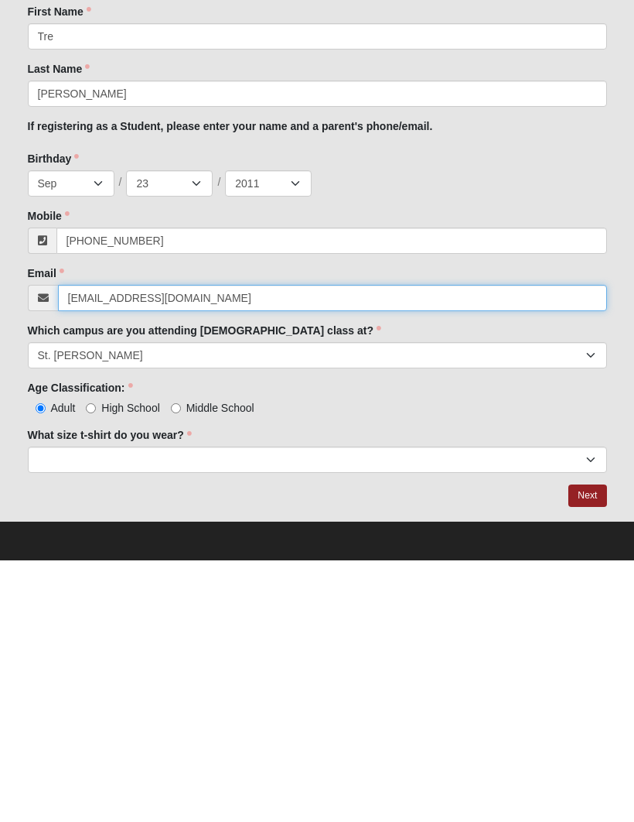
type input "smdavid923@gmail.com"
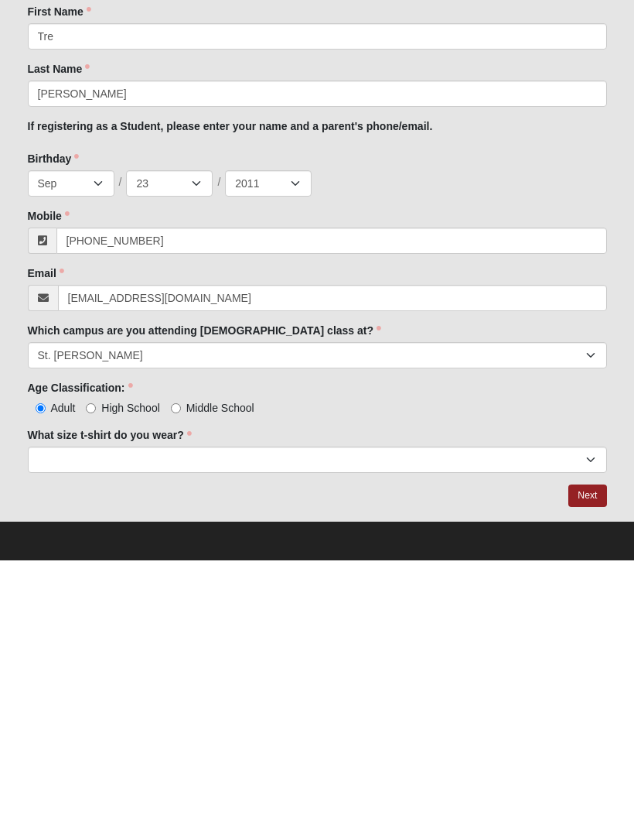
click at [180, 665] on input "Middle School" at bounding box center [176, 670] width 10 height 10
radio input "true"
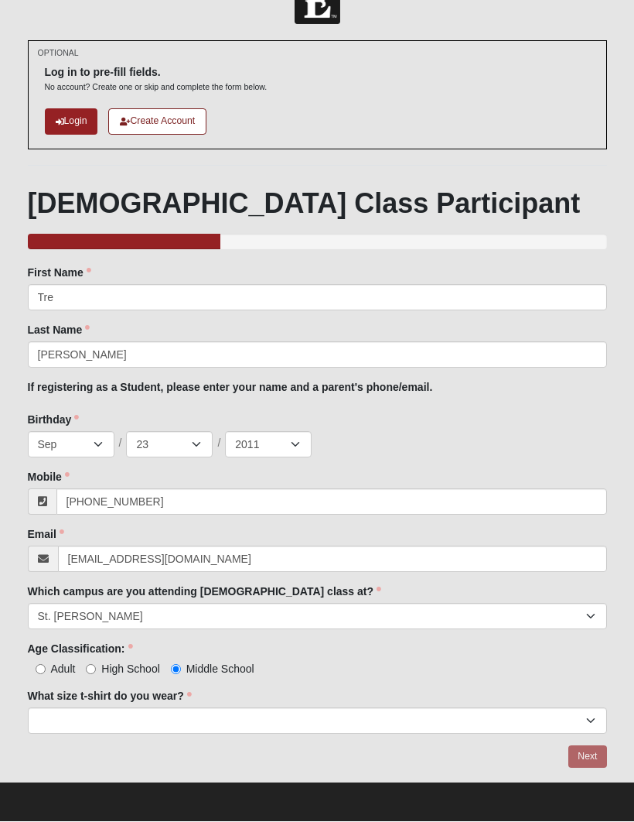
scroll to position [275, 0]
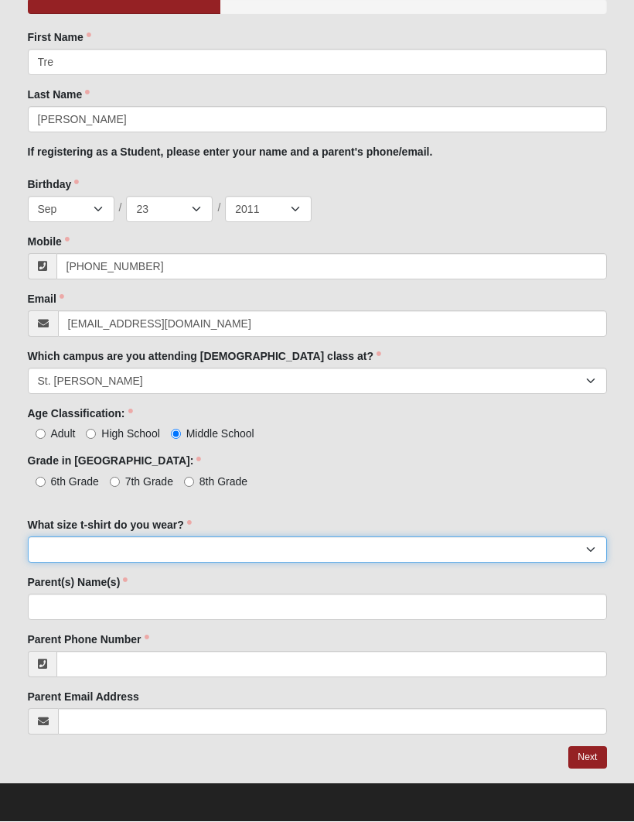
click at [166, 549] on select "Small Medium Large XL 2XL 3XL" at bounding box center [318, 550] width 580 height 26
select select "Medium"
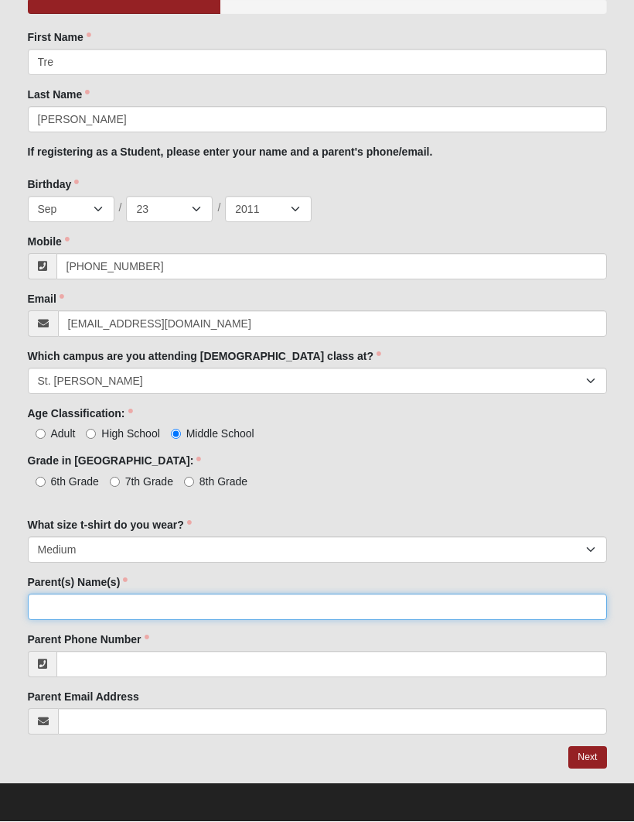
click at [159, 604] on input "Parent(s) Name(s)" at bounding box center [318, 607] width 580 height 26
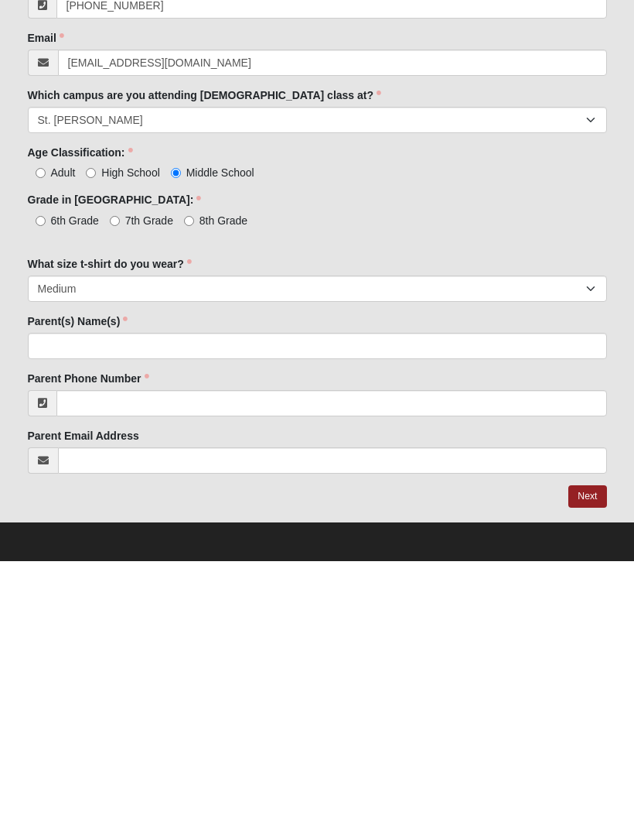
click at [194, 477] on input "8th Grade" at bounding box center [189, 482] width 10 height 10
radio input "true"
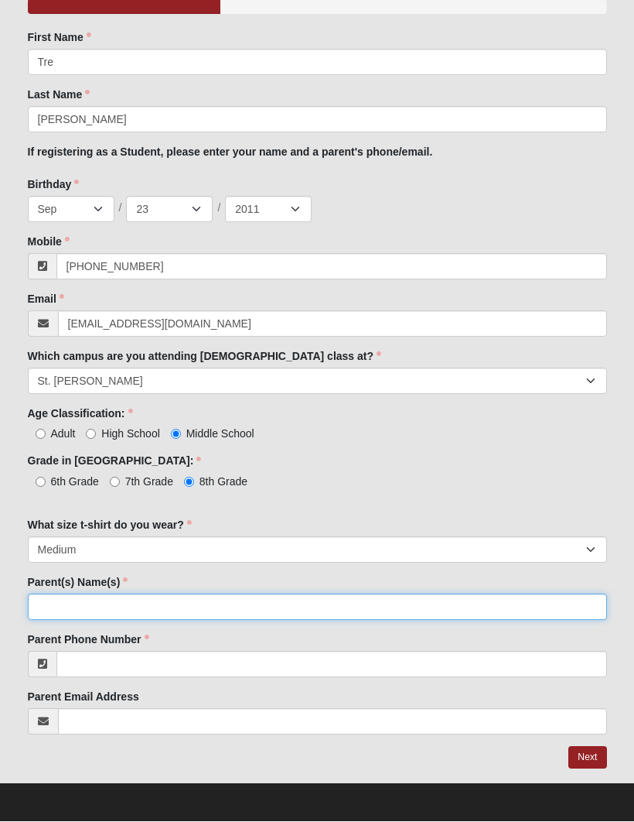
click at [125, 606] on input "Parent(s) Name(s)" at bounding box center [318, 607] width 580 height 26
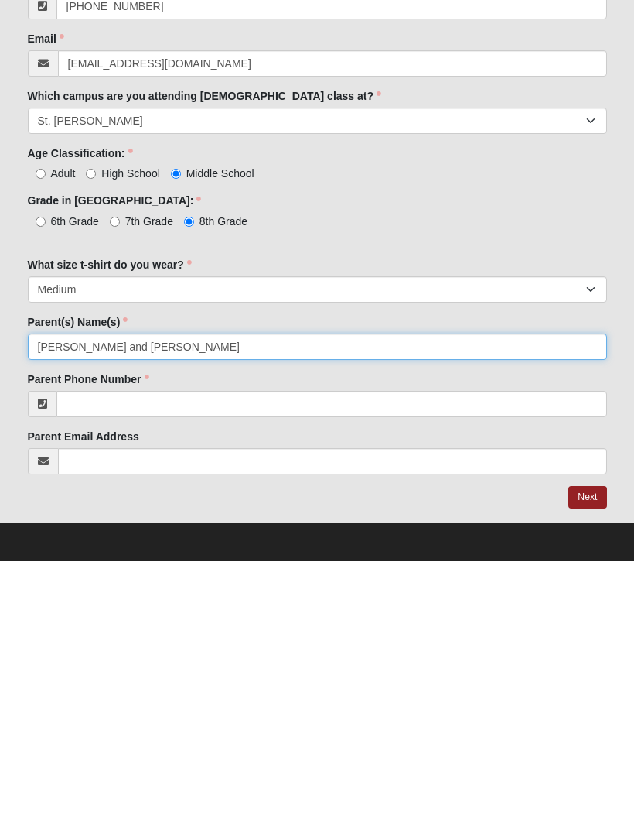
type input "Jeff and Stephanie david"
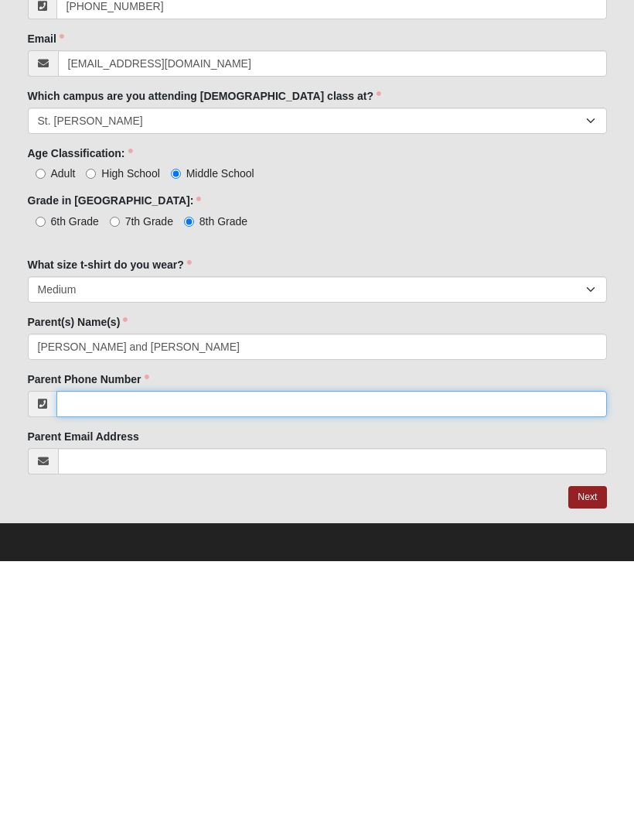
click at [213, 651] on input "Parent Phone Number" at bounding box center [331, 664] width 551 height 26
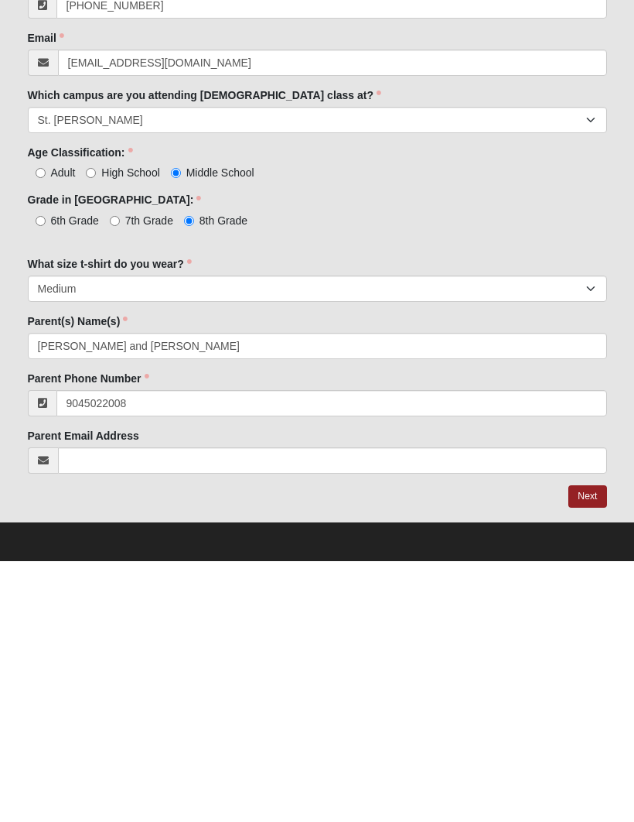
click at [602, 746] on link "Next" at bounding box center [588, 757] width 38 height 22
type input "(904) 502-2008"
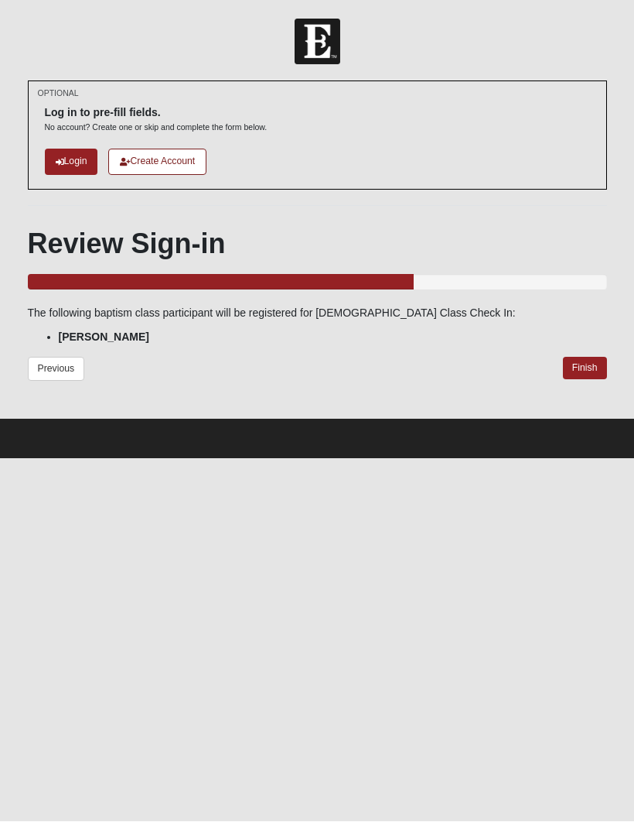
click at [581, 360] on link "Finish" at bounding box center [585, 368] width 44 height 22
